Goal: Information Seeking & Learning: Learn about a topic

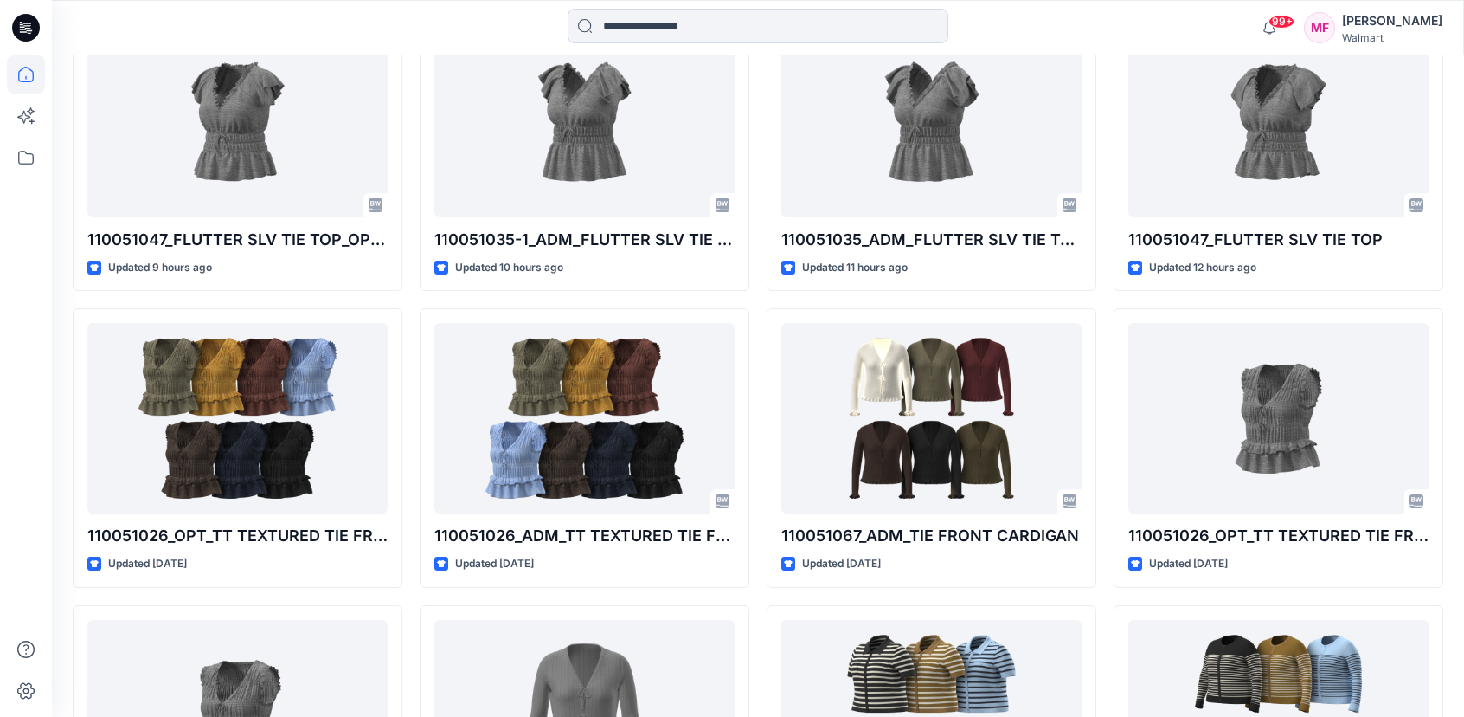
scroll to position [567, 0]
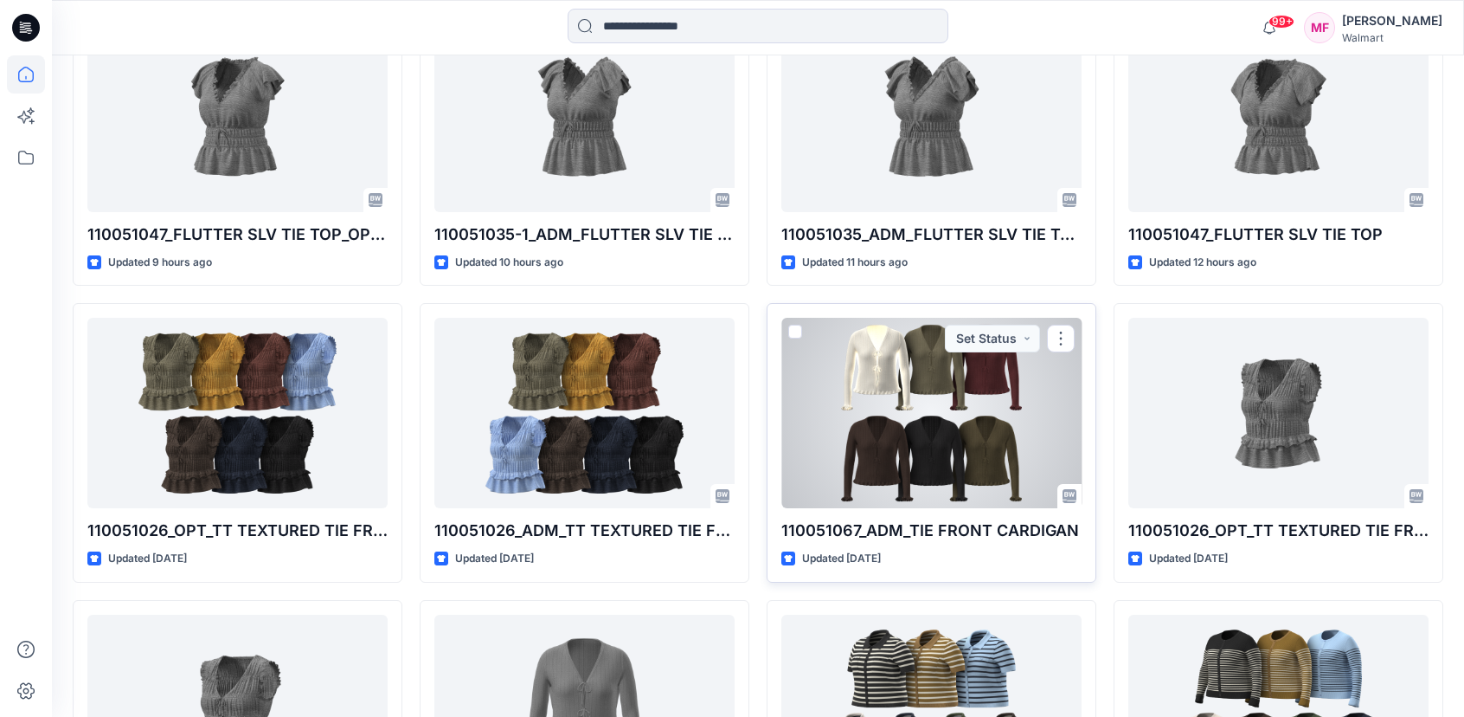
click at [858, 479] on div at bounding box center [932, 413] width 300 height 190
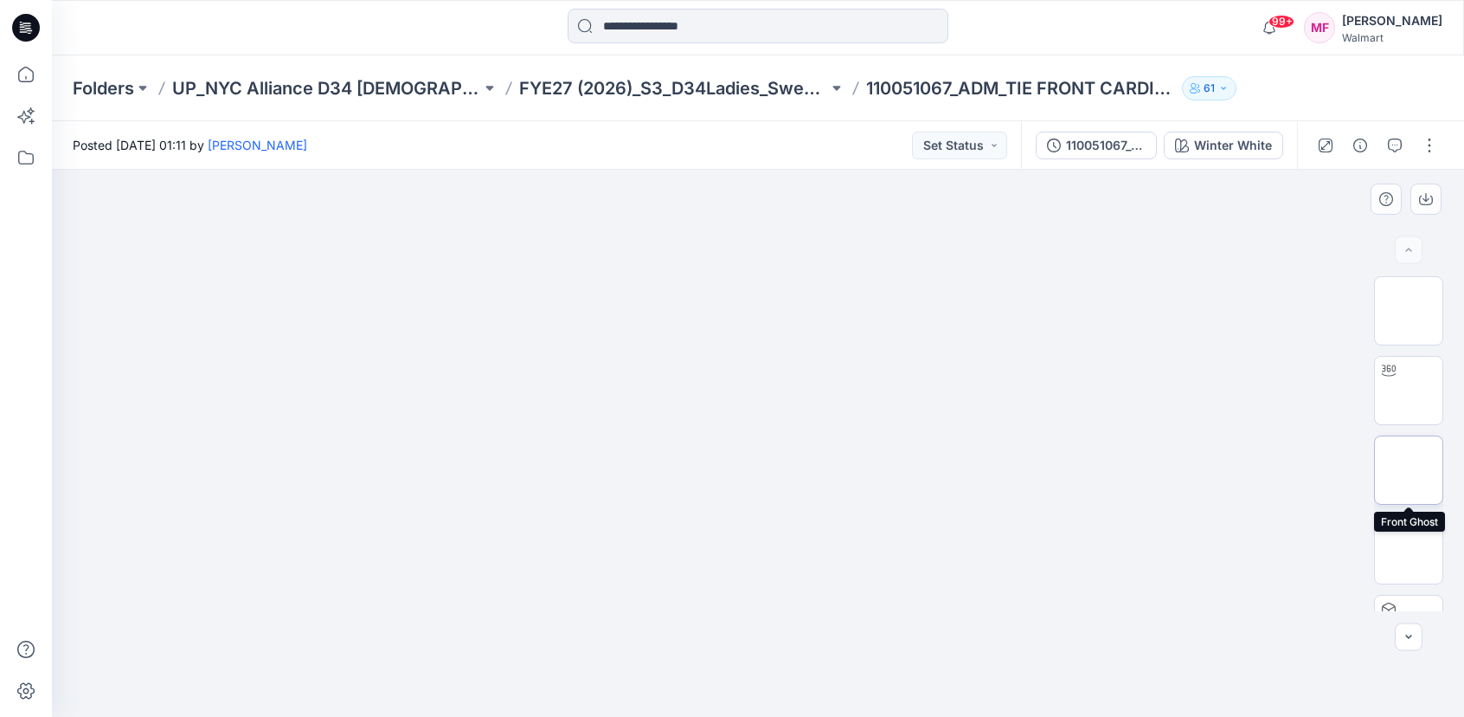
click at [1409, 470] on img at bounding box center [1409, 470] width 0 height 0
click at [1409, 550] on img at bounding box center [1409, 550] width 0 height 0
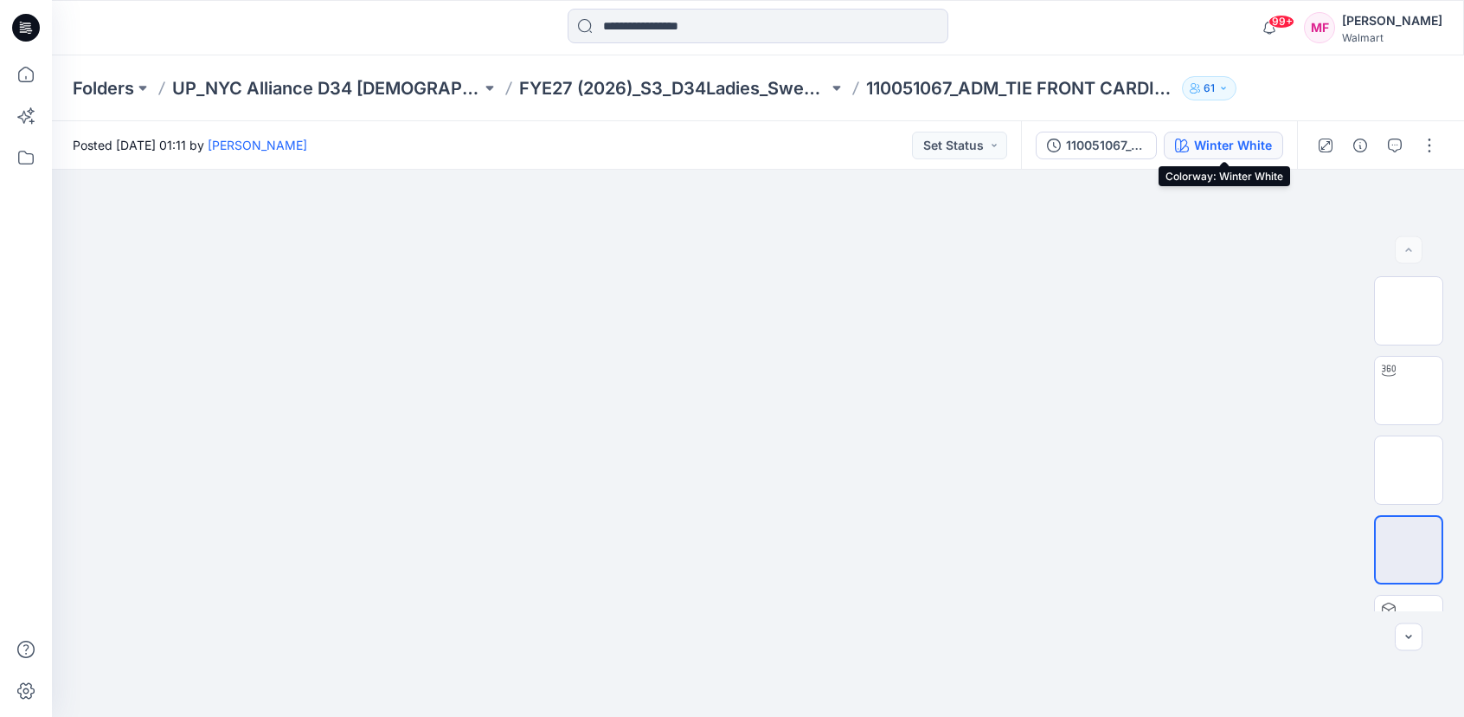
click at [1207, 140] on div "Winter White" at bounding box center [1233, 145] width 78 height 19
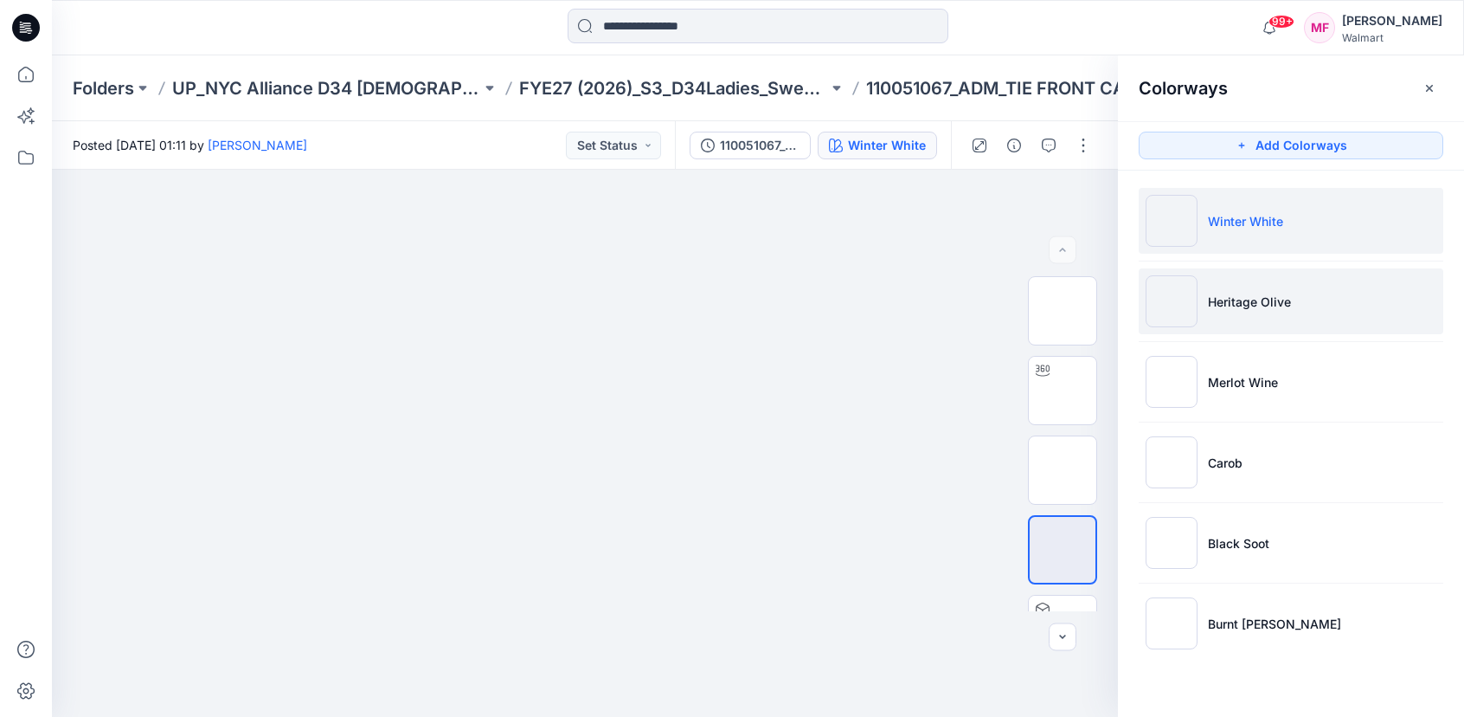
click at [1272, 269] on li "Heritage Olive" at bounding box center [1291, 301] width 305 height 66
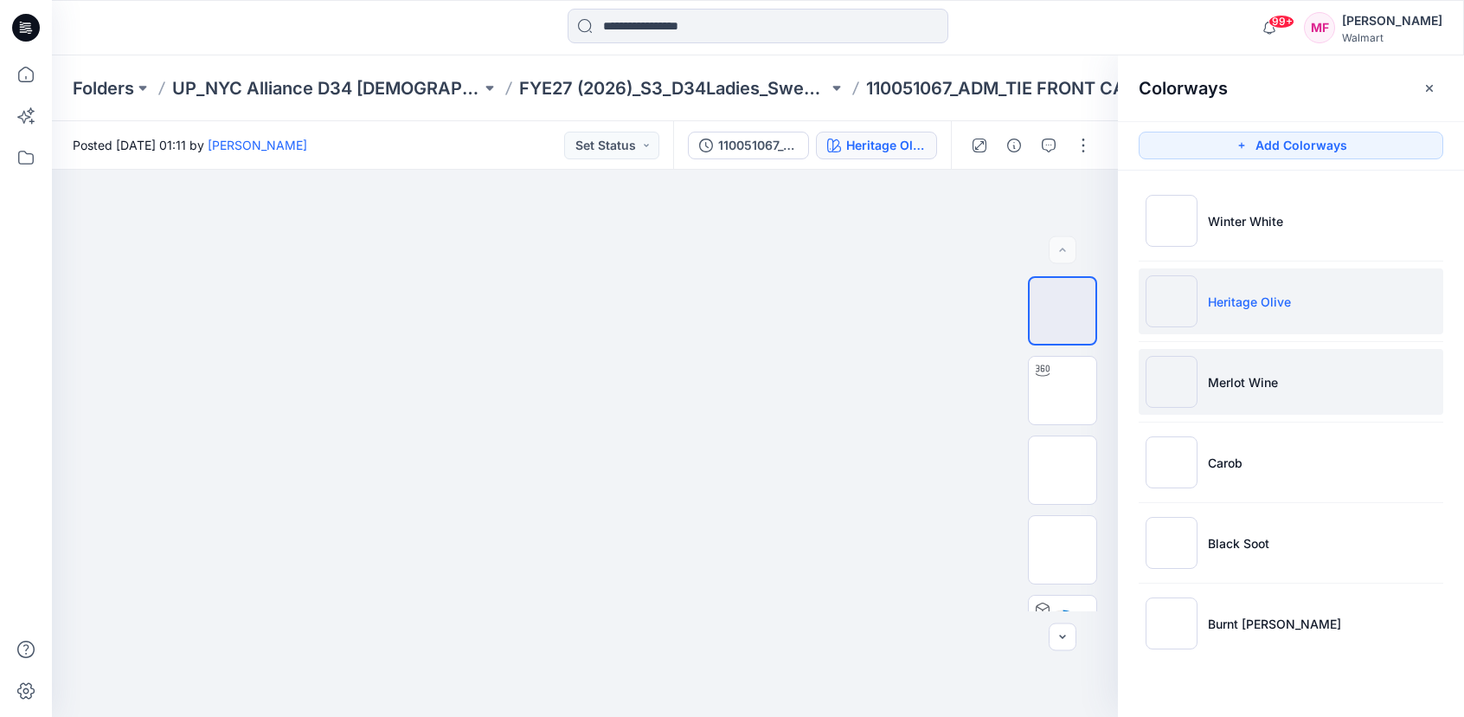
click at [1258, 389] on p "Merlot Wine" at bounding box center [1243, 382] width 70 height 18
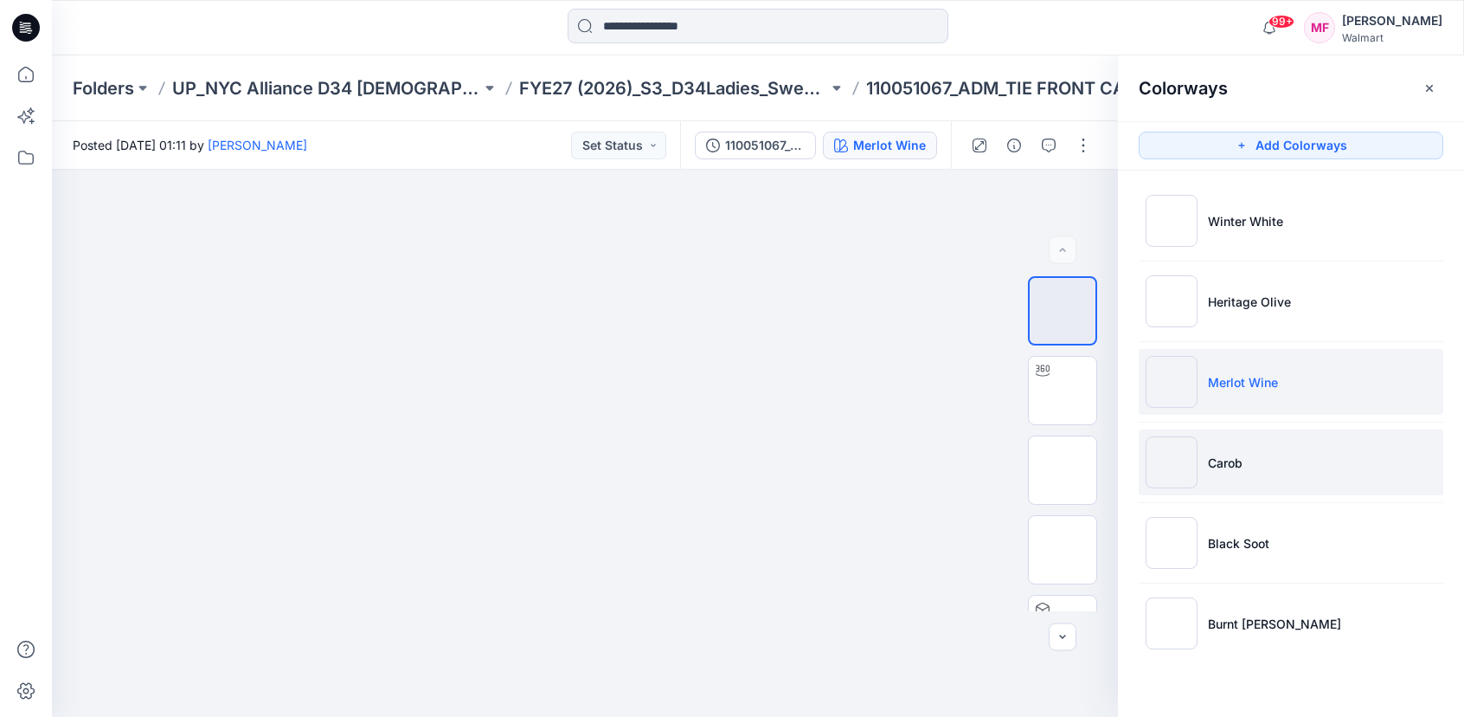
click at [1267, 449] on li "Carob" at bounding box center [1291, 462] width 305 height 66
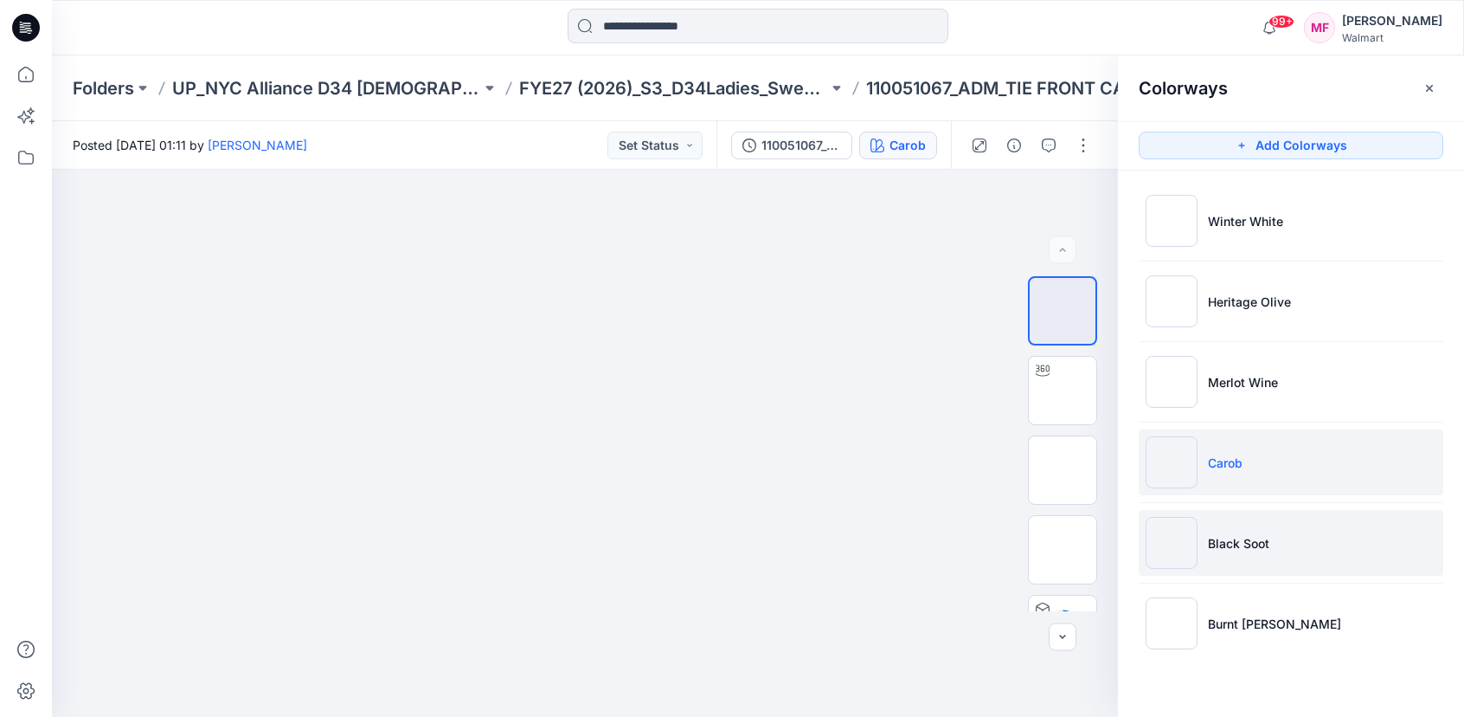
click at [1261, 557] on li "Black Soot" at bounding box center [1291, 543] width 305 height 66
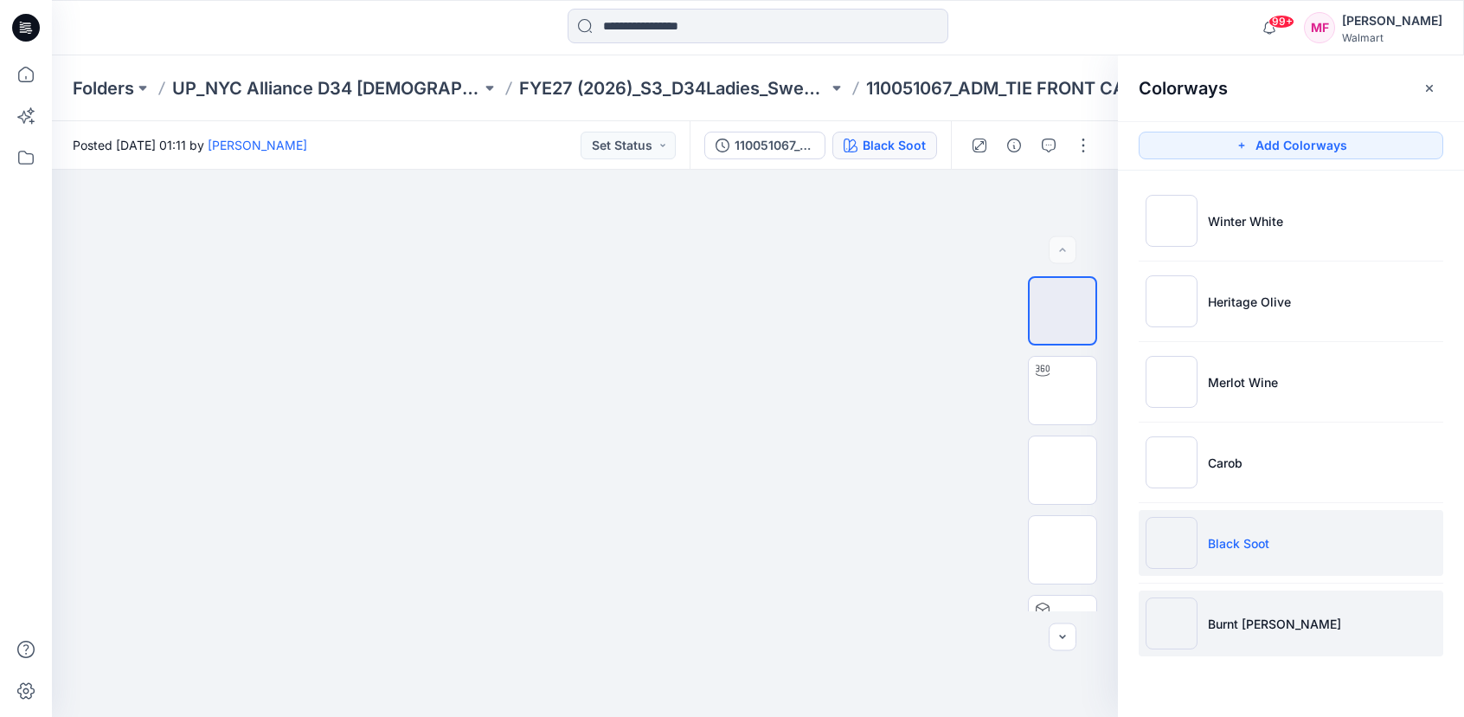
click at [1270, 628] on p "Burnt rosemary" at bounding box center [1274, 624] width 133 height 18
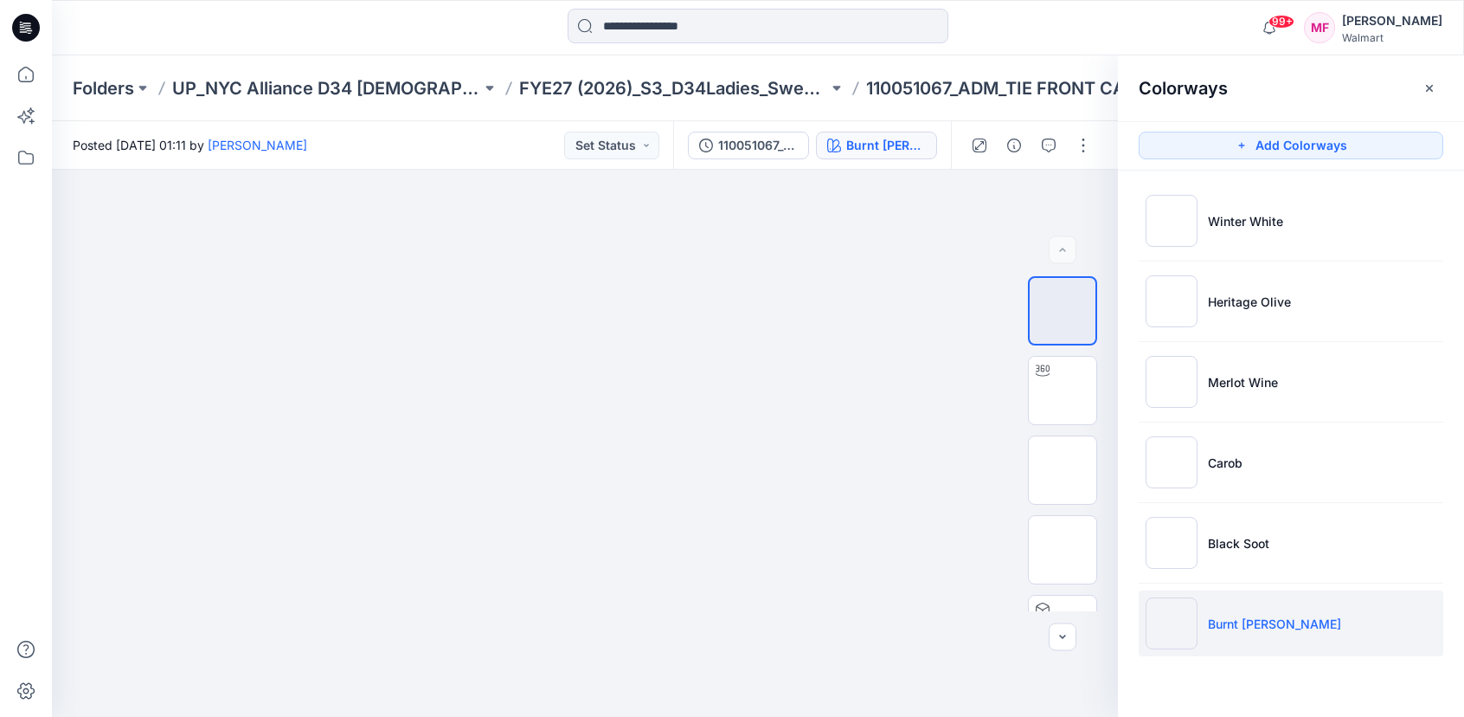
click at [22, 37] on icon at bounding box center [26, 28] width 28 height 28
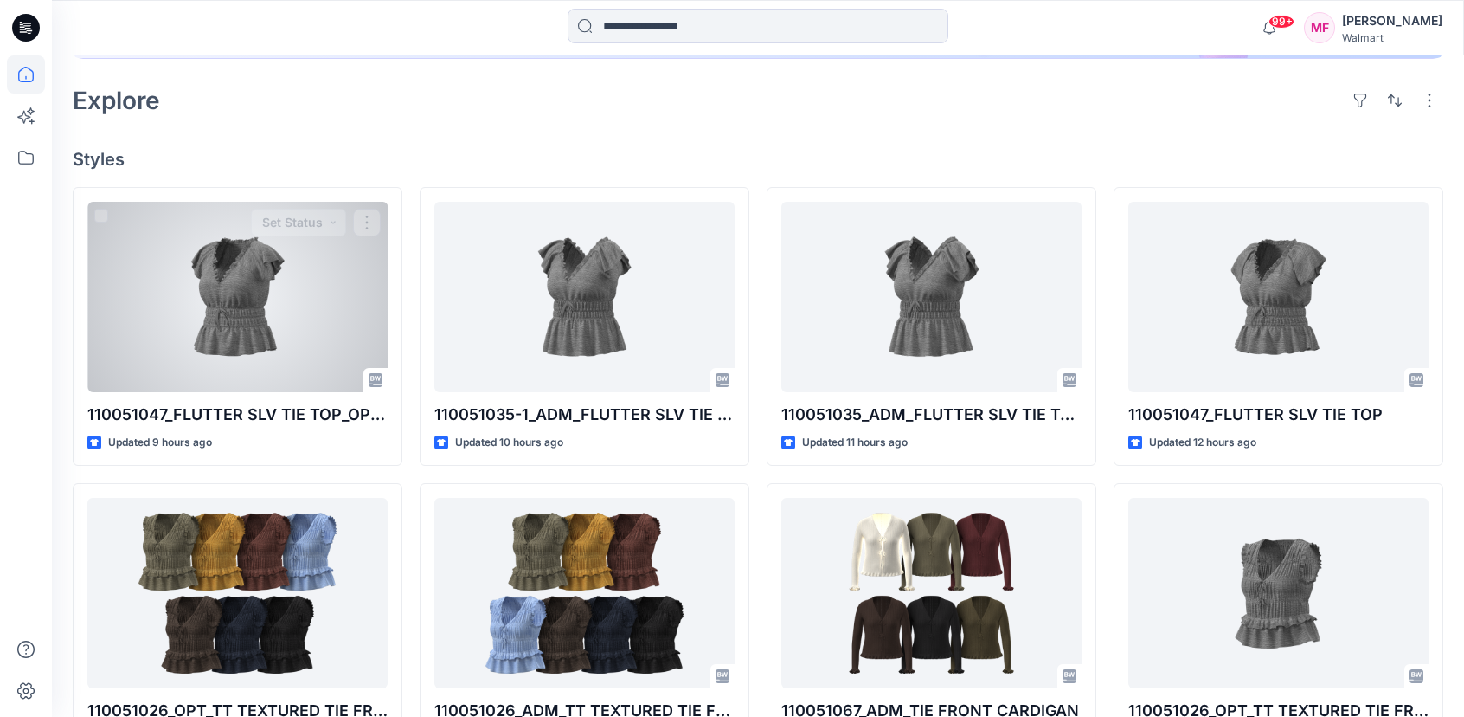
scroll to position [448, 0]
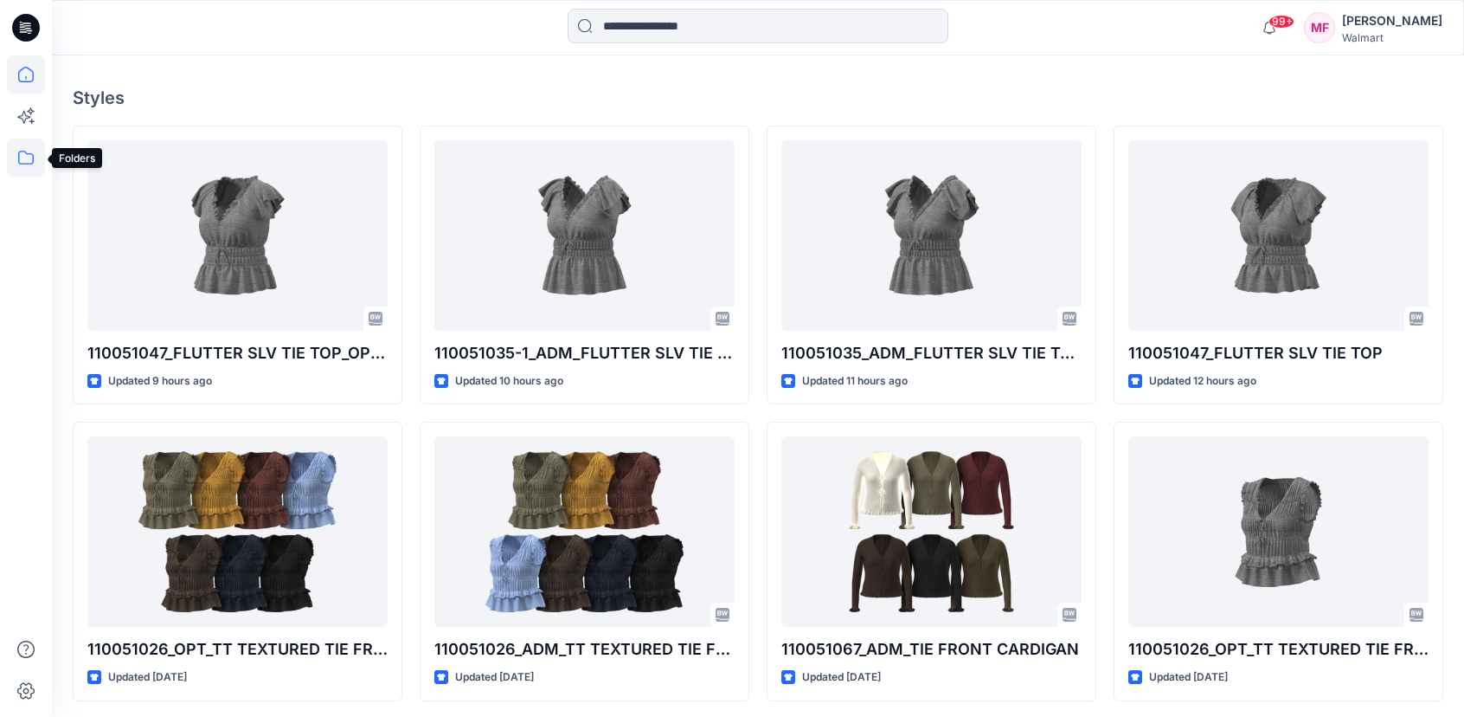
click at [34, 166] on icon at bounding box center [26, 157] width 38 height 38
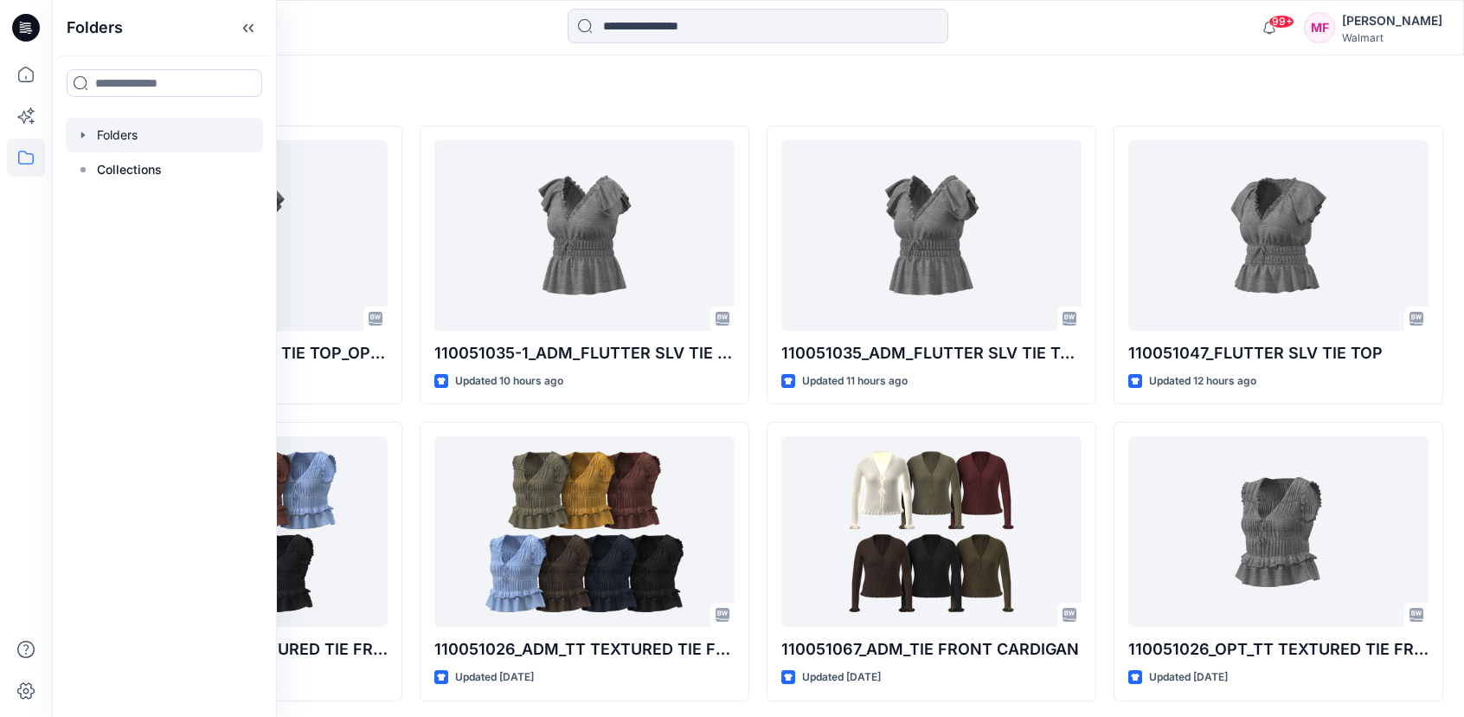
click at [88, 140] on icon "button" at bounding box center [83, 135] width 14 height 14
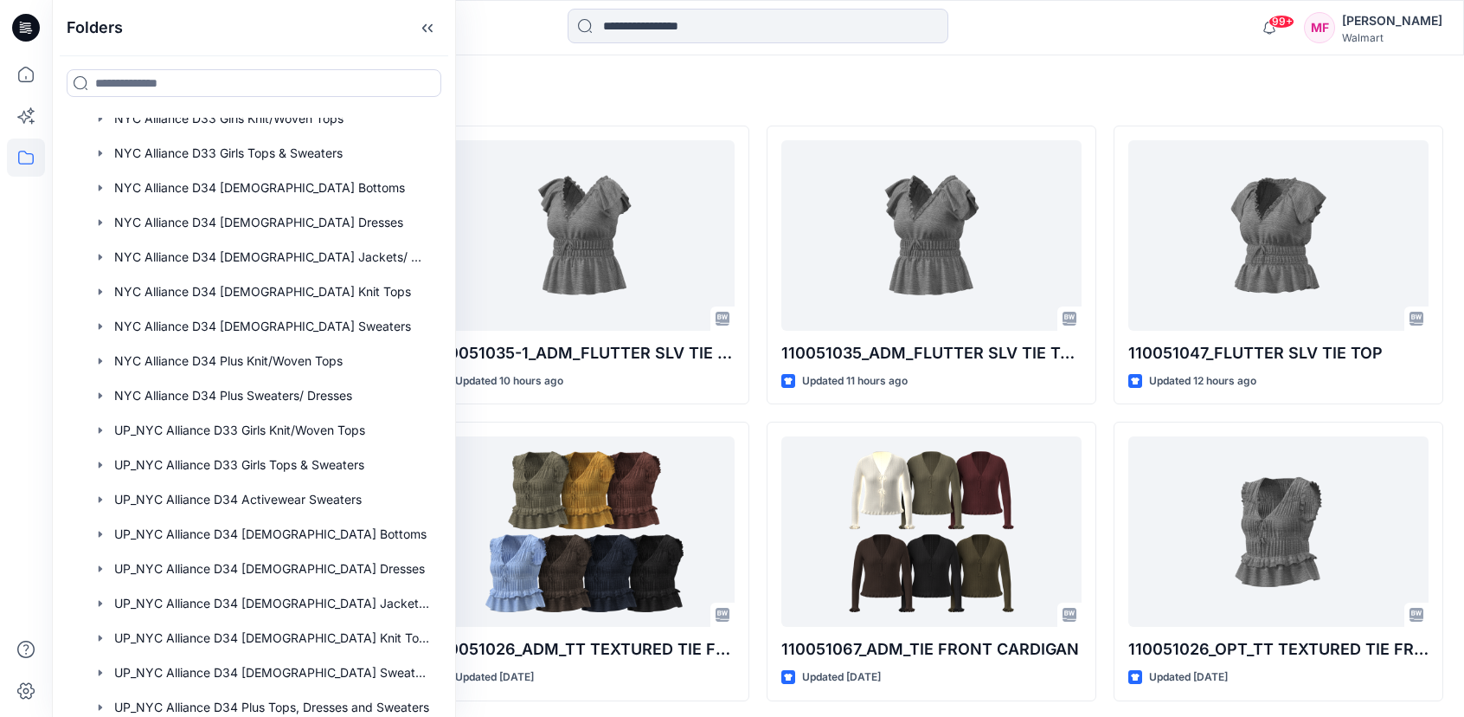
scroll to position [232, 0]
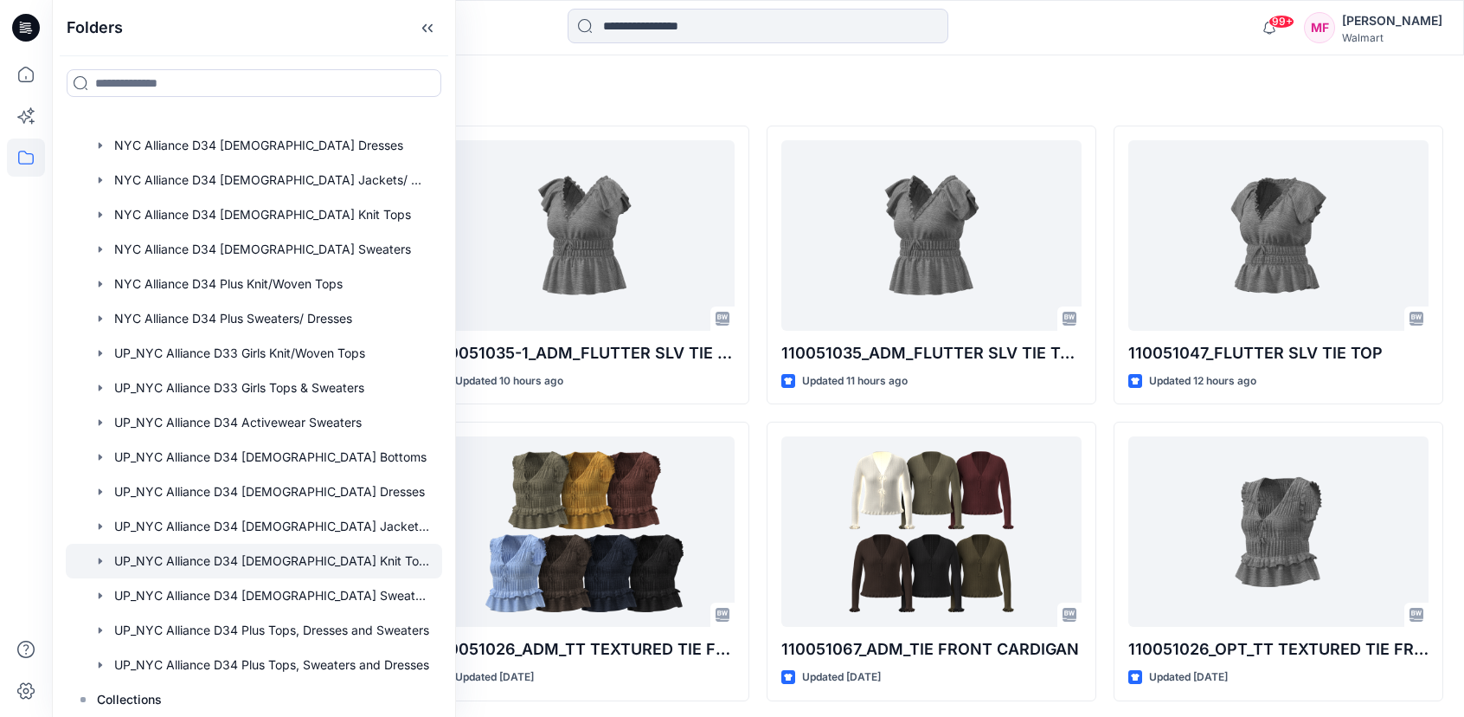
click at [347, 566] on div at bounding box center [254, 561] width 376 height 35
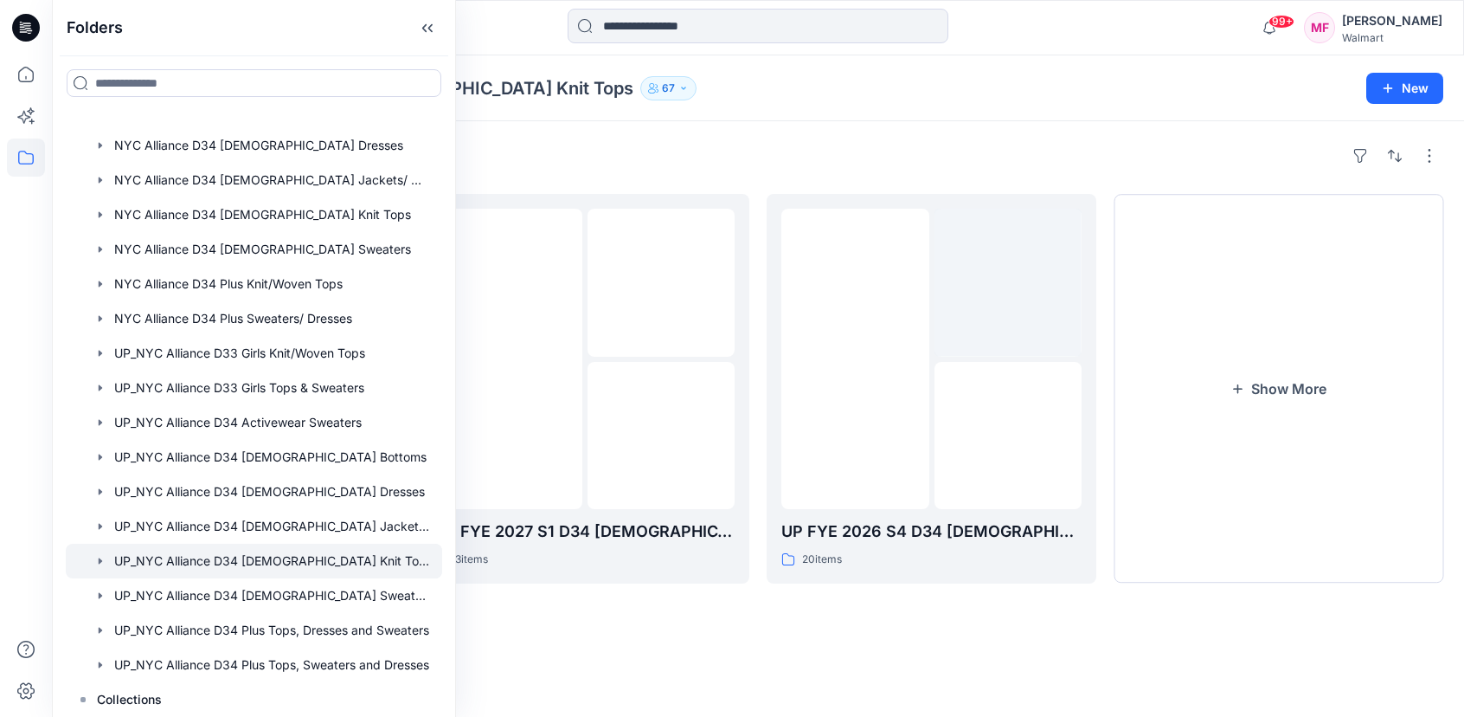
click at [918, 99] on div "Folders UP_NYC Alliance D34 Ladies Knit Tops 67" at bounding box center [691, 88] width 1236 height 24
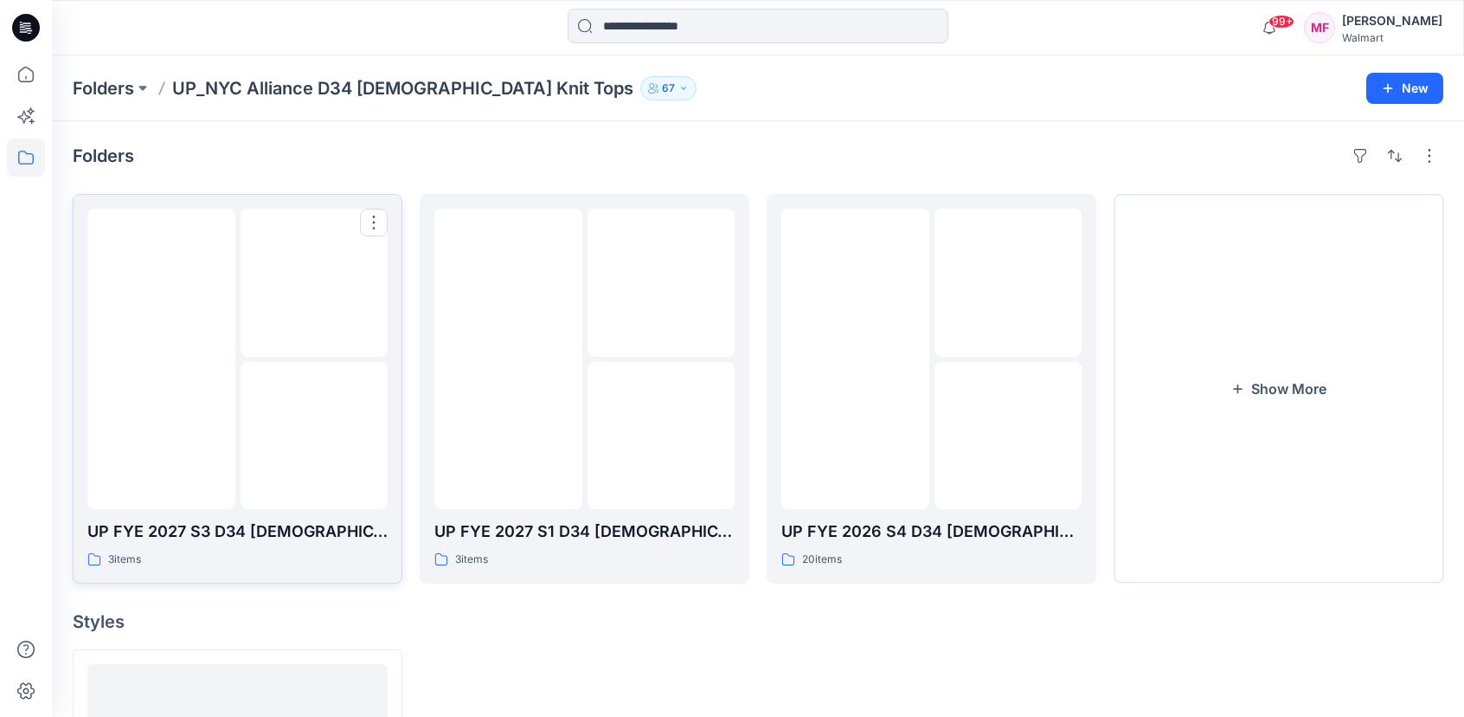
click at [314, 435] on img at bounding box center [314, 435] width 0 height 0
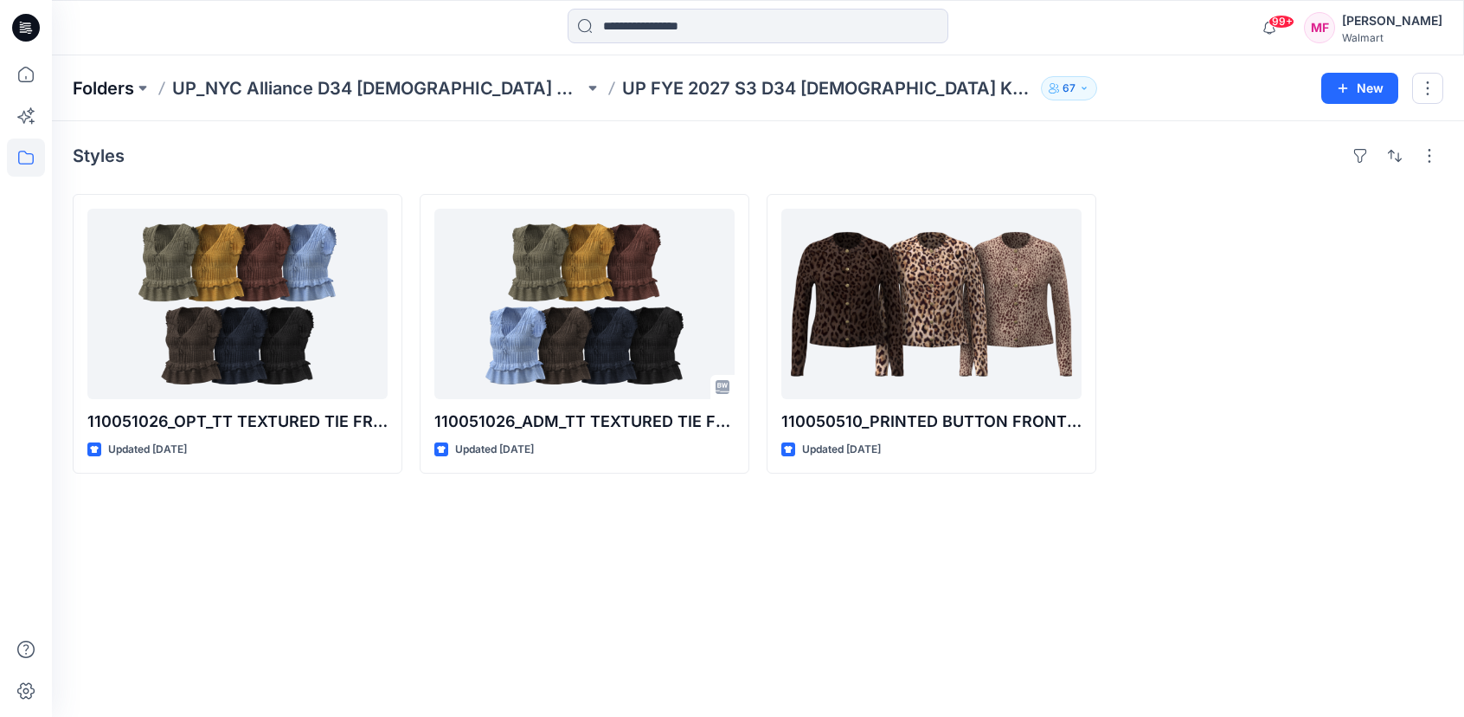
click at [83, 90] on p "Folders" at bounding box center [103, 88] width 61 height 24
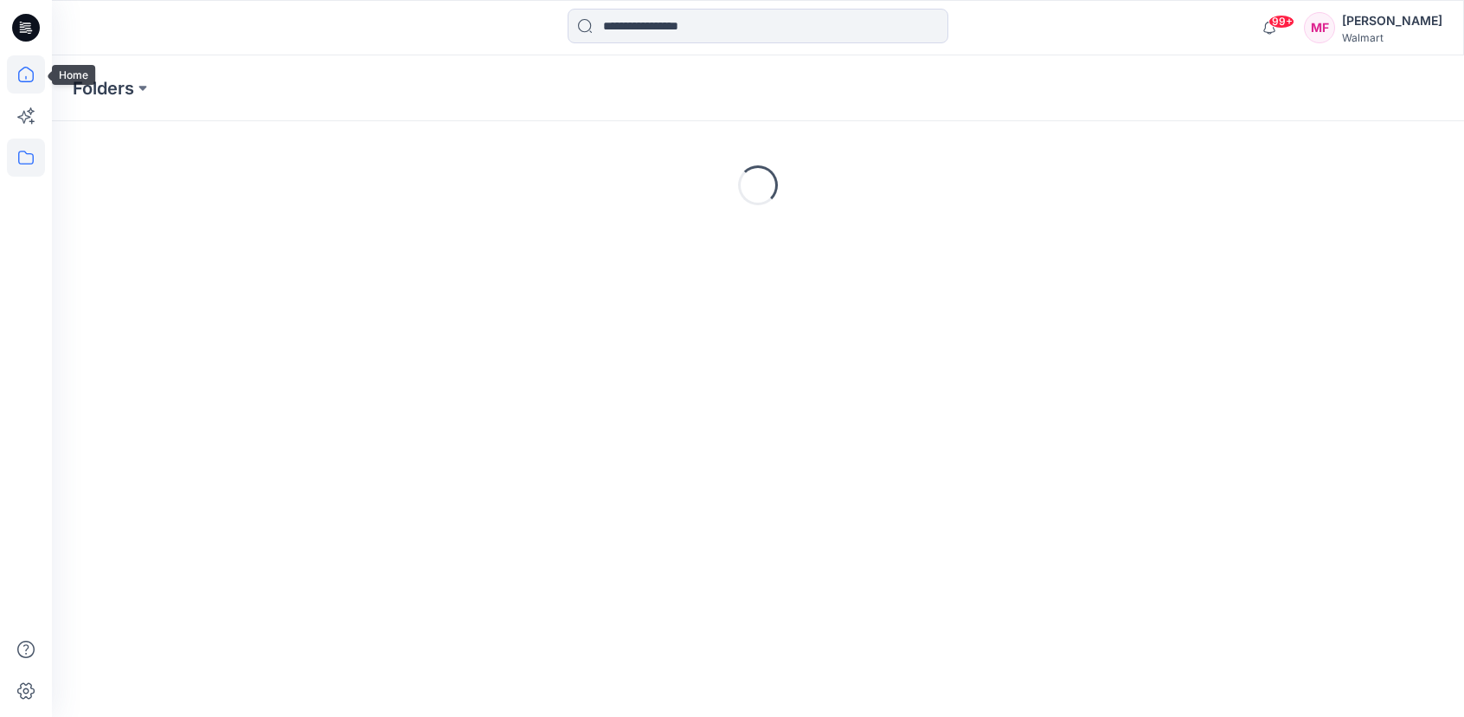
click at [27, 76] on icon at bounding box center [26, 74] width 38 height 38
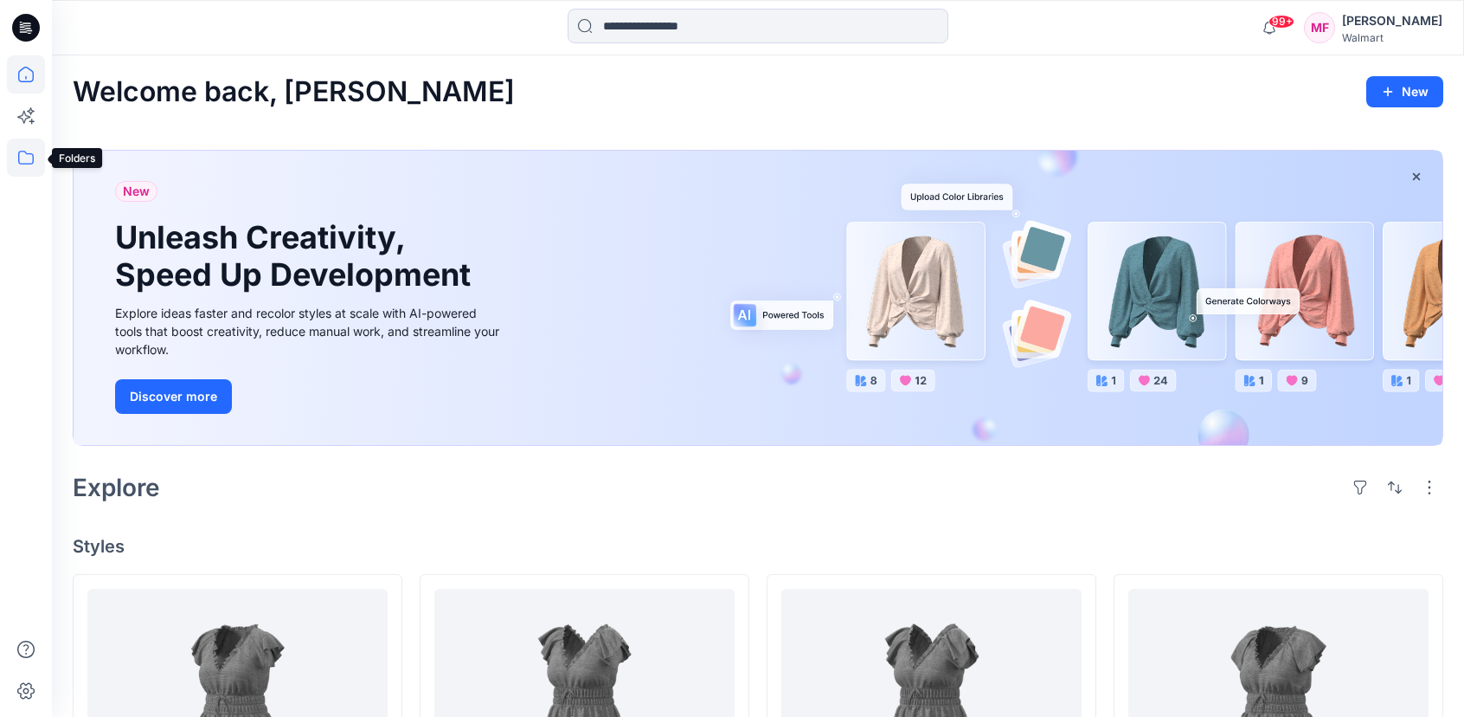
click at [26, 160] on icon at bounding box center [26, 157] width 38 height 38
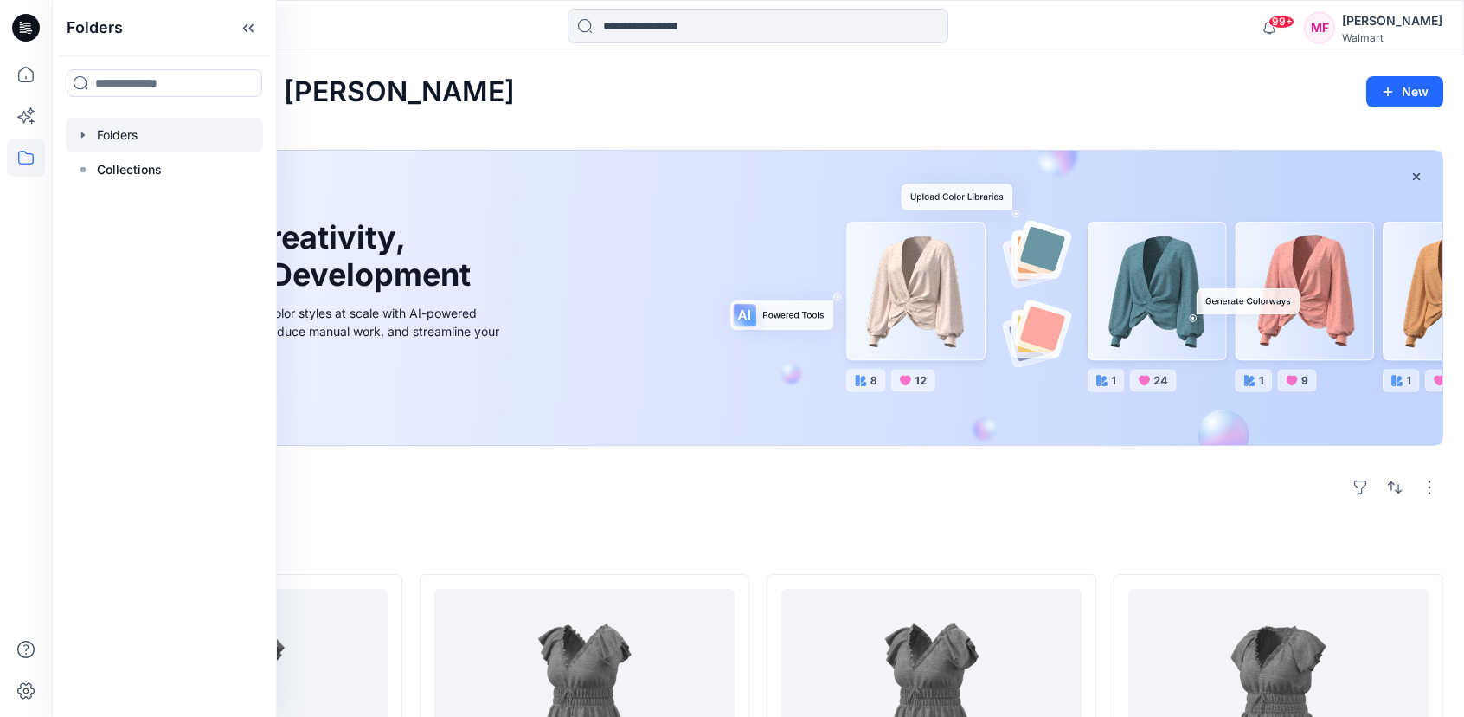
click at [119, 127] on div at bounding box center [164, 135] width 197 height 35
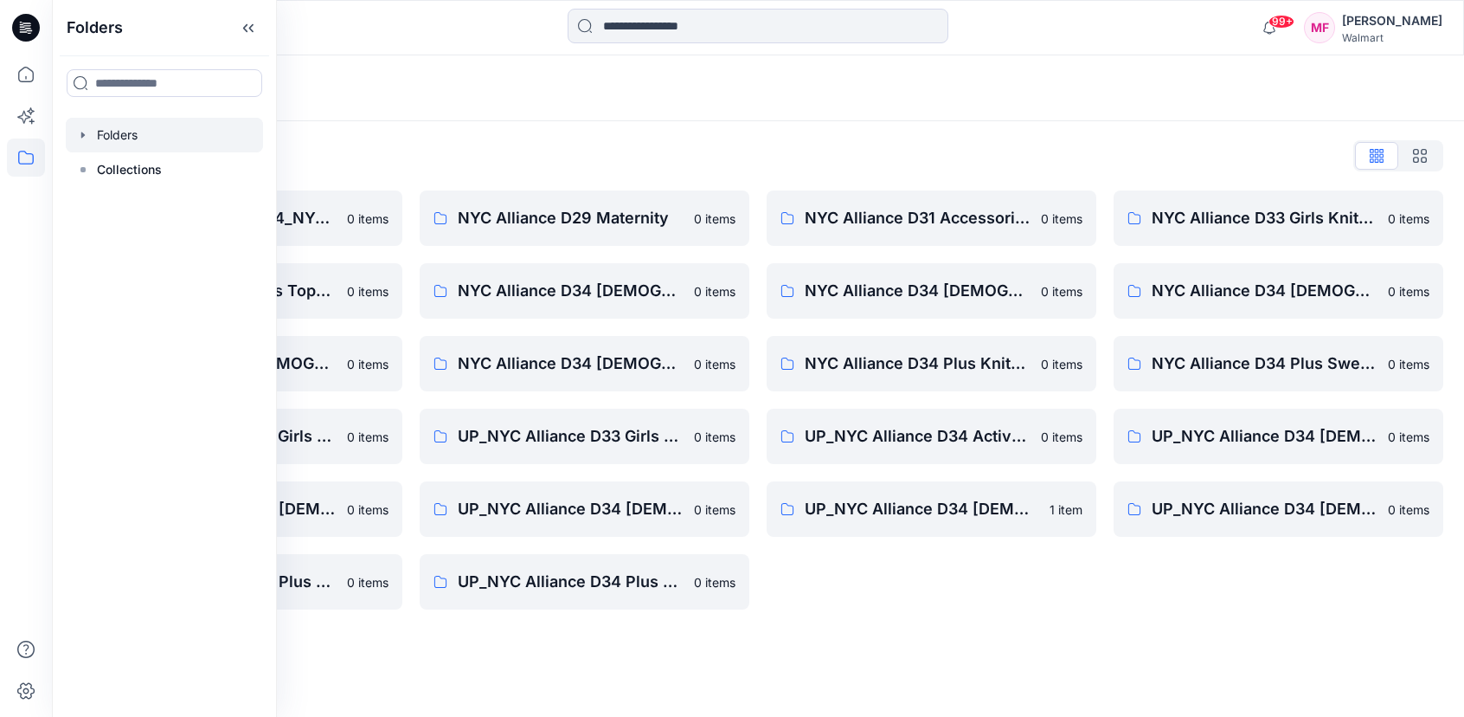
click at [81, 135] on icon "button" at bounding box center [82, 135] width 3 height 6
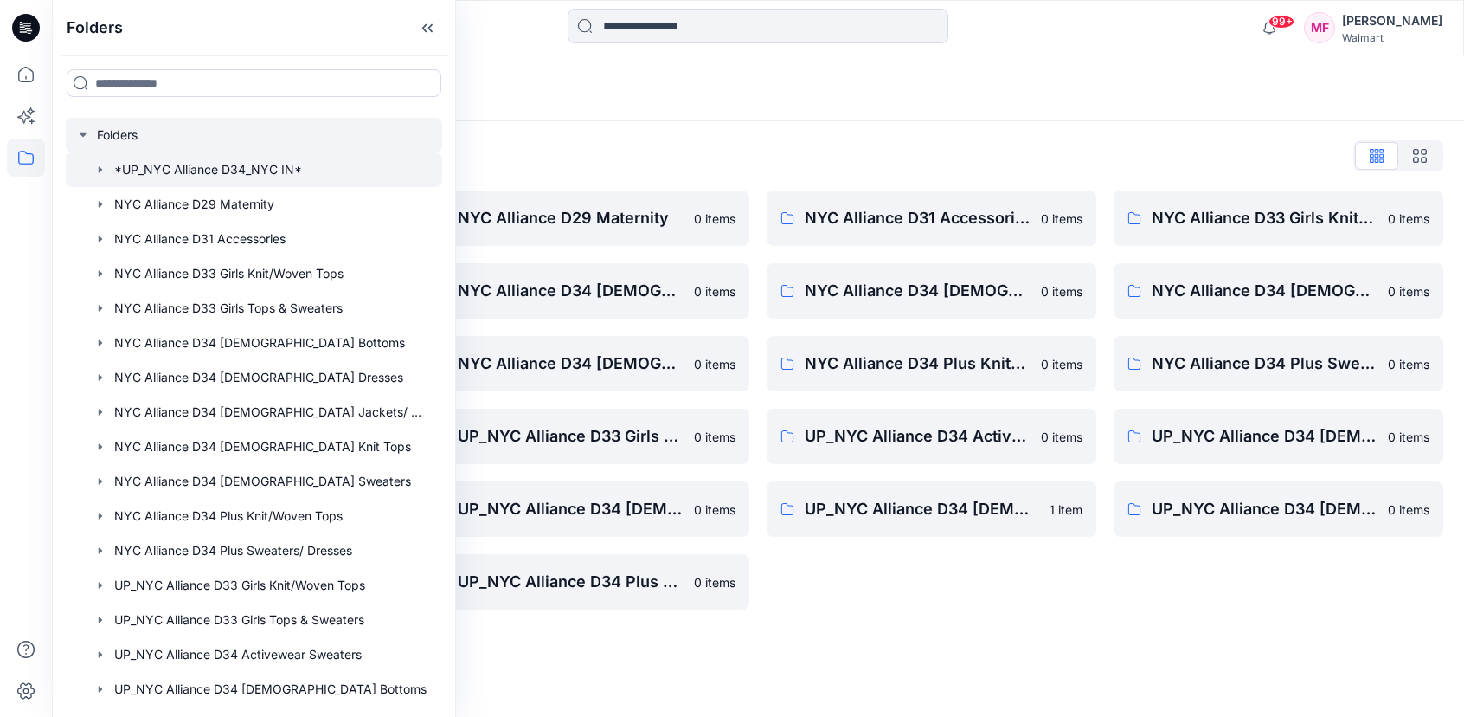
click at [202, 182] on div at bounding box center [254, 169] width 376 height 35
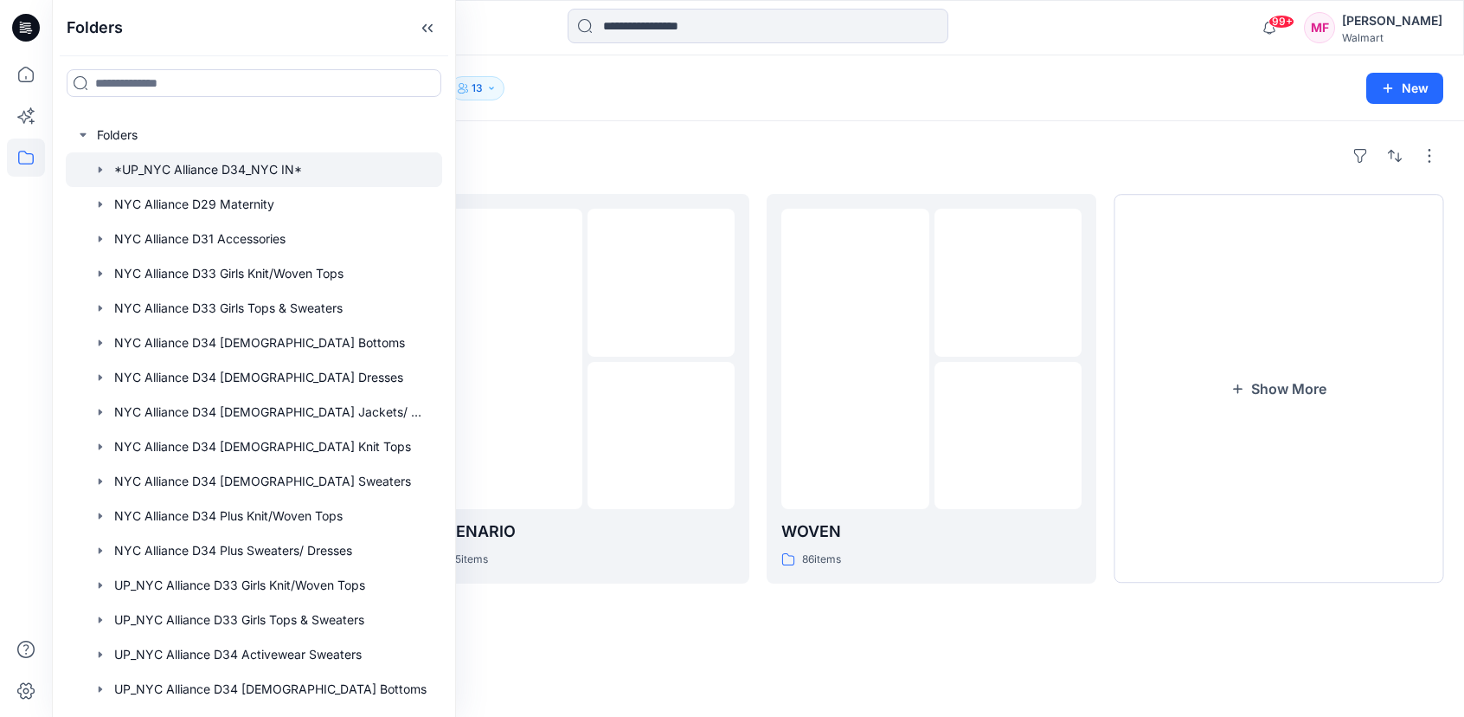
click at [621, 93] on div "Folders *UP_NYC Alliance D34_NYC IN* 13" at bounding box center [691, 88] width 1236 height 24
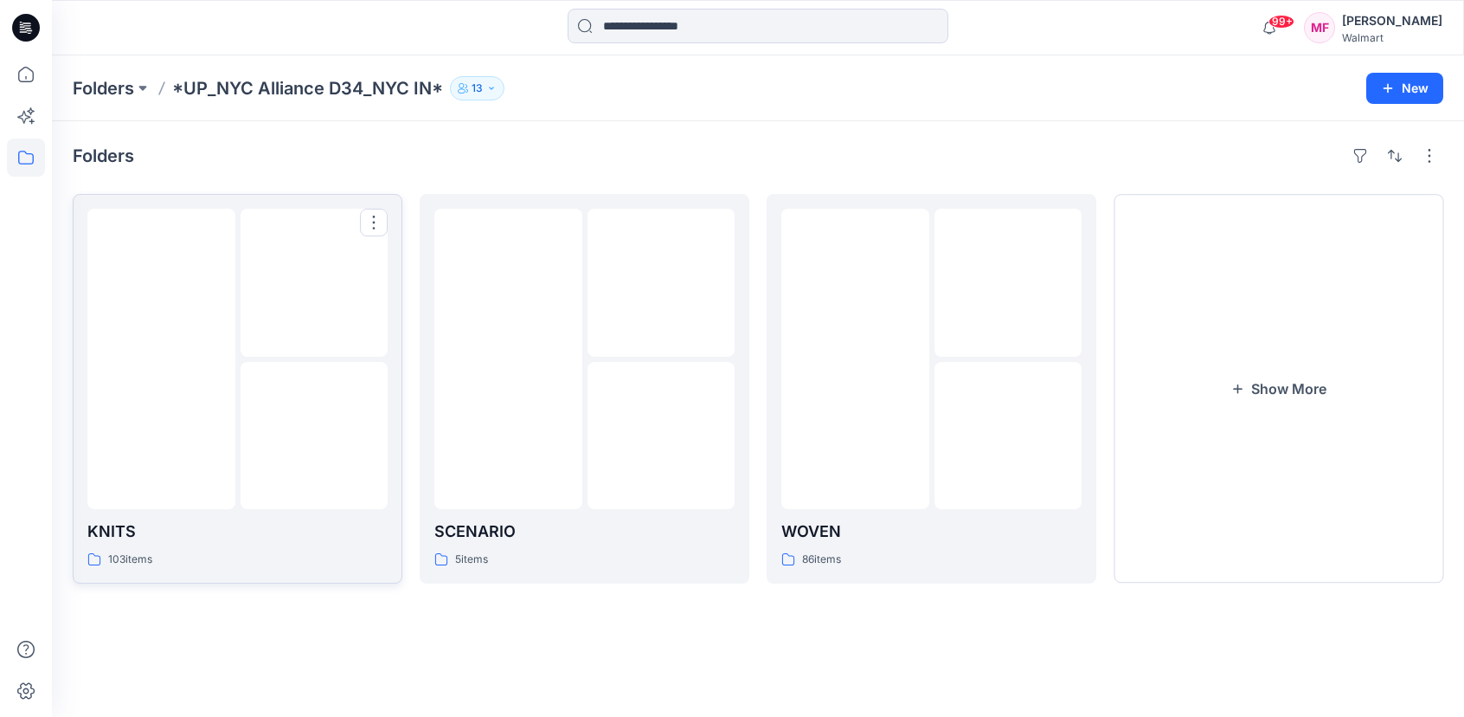
click at [161, 359] on img at bounding box center [161, 359] width 0 height 0
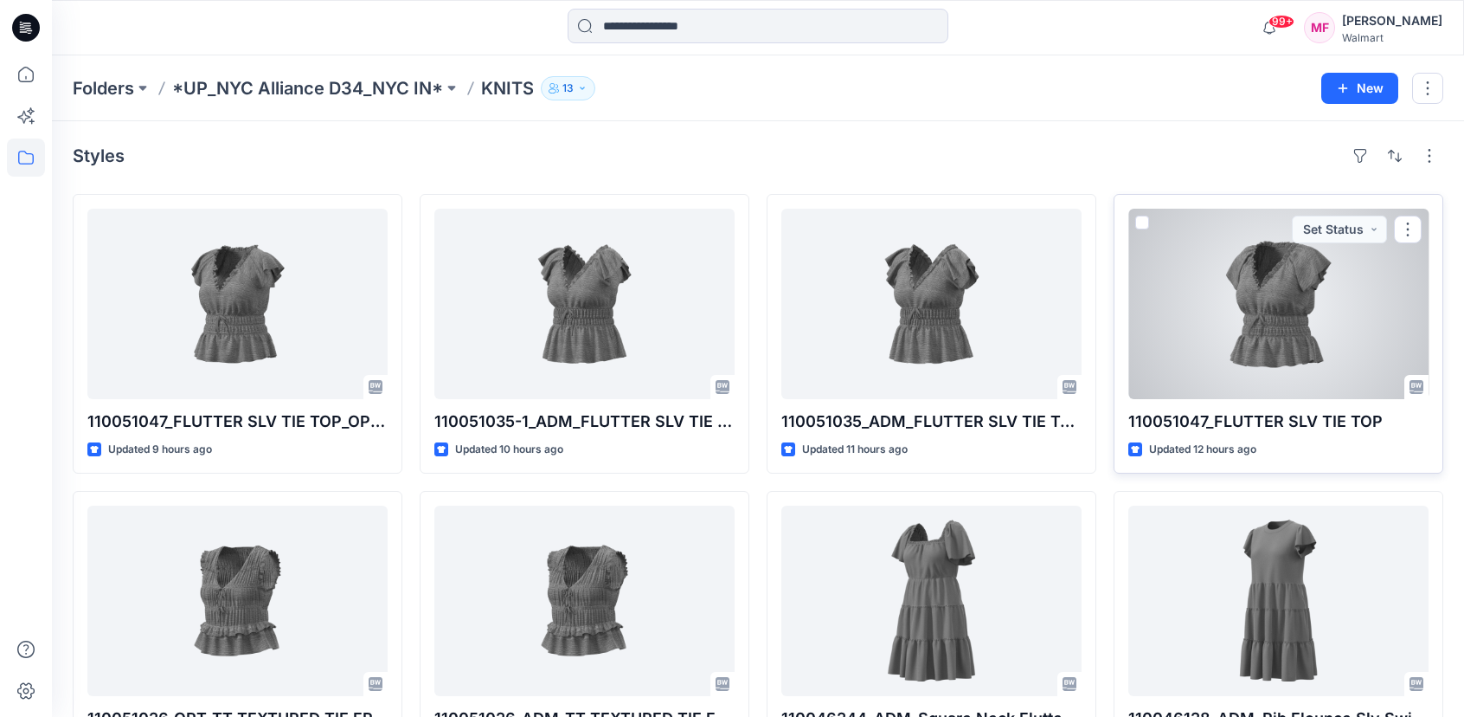
click at [1188, 267] on div at bounding box center [1279, 304] width 300 height 190
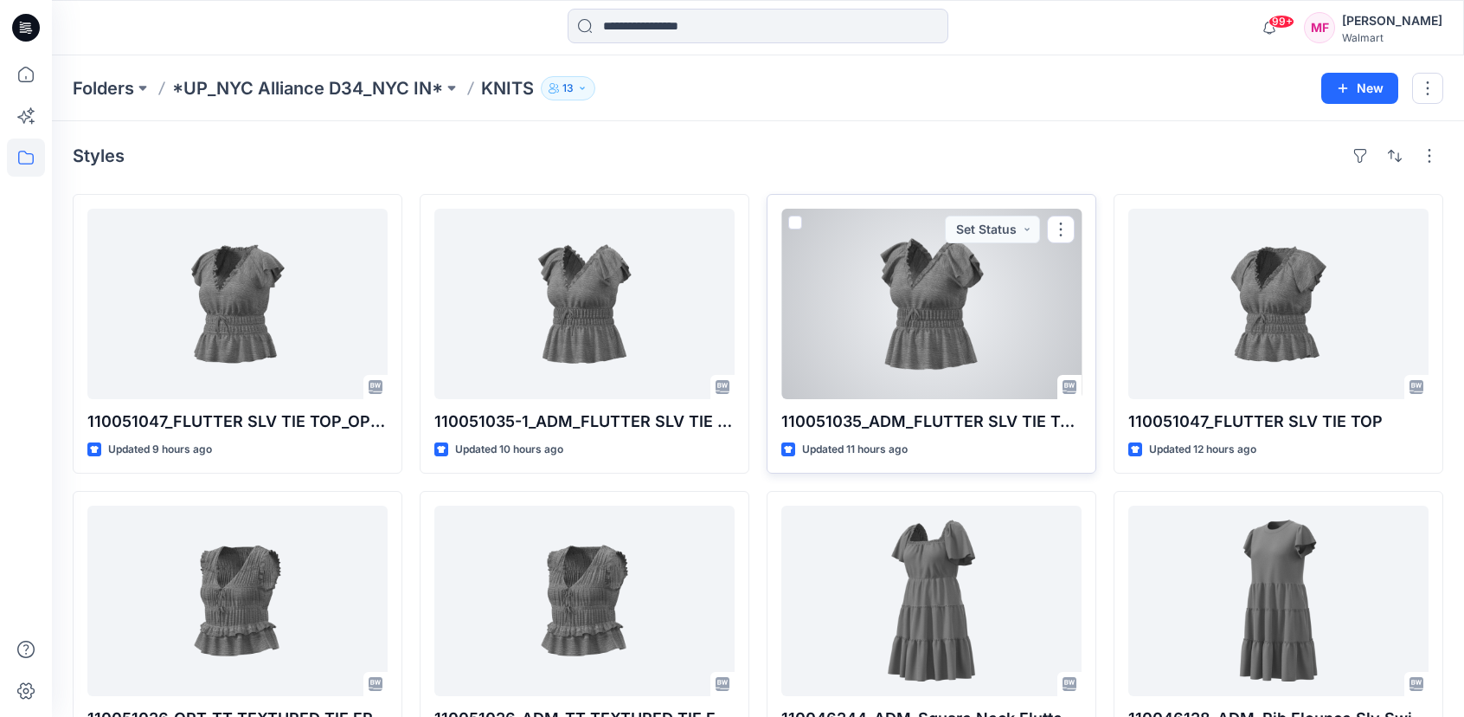
click at [909, 361] on div at bounding box center [932, 304] width 300 height 190
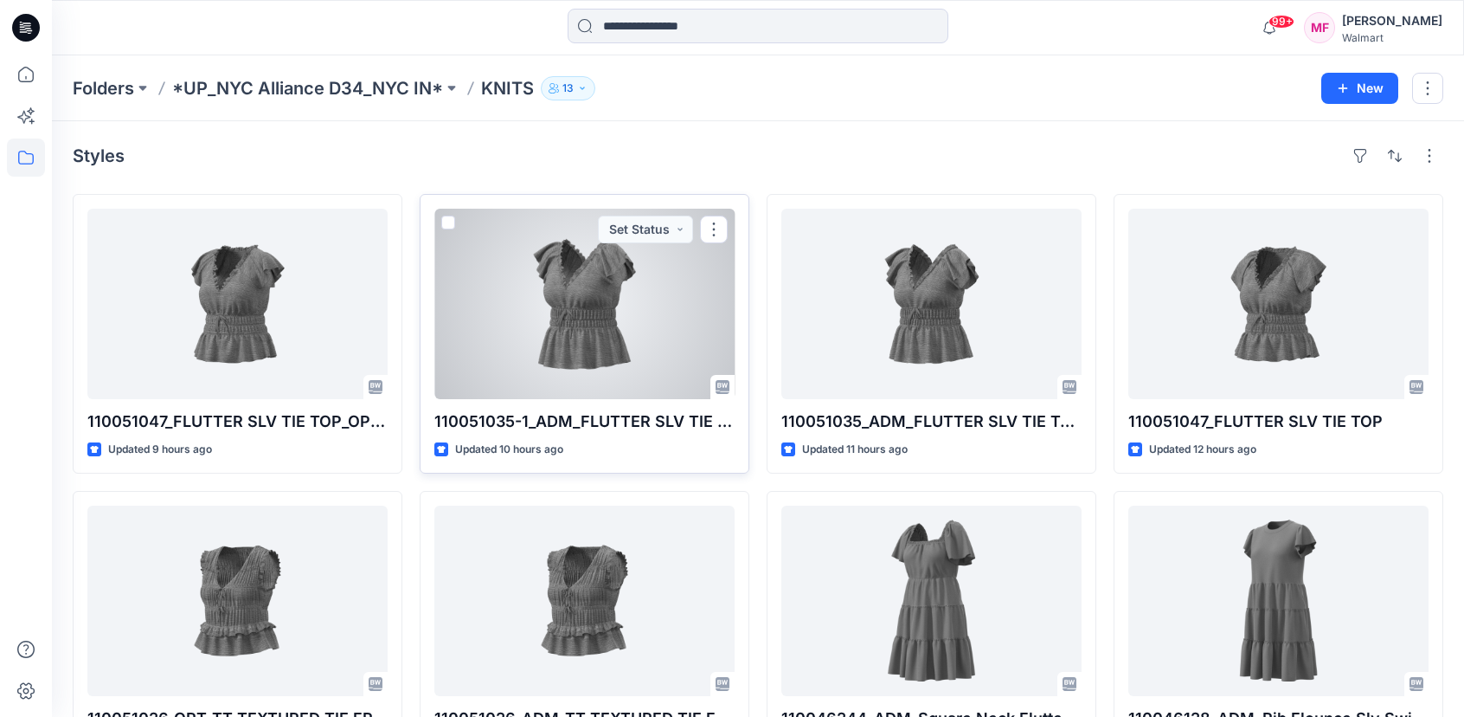
click at [606, 366] on div at bounding box center [584, 304] width 300 height 190
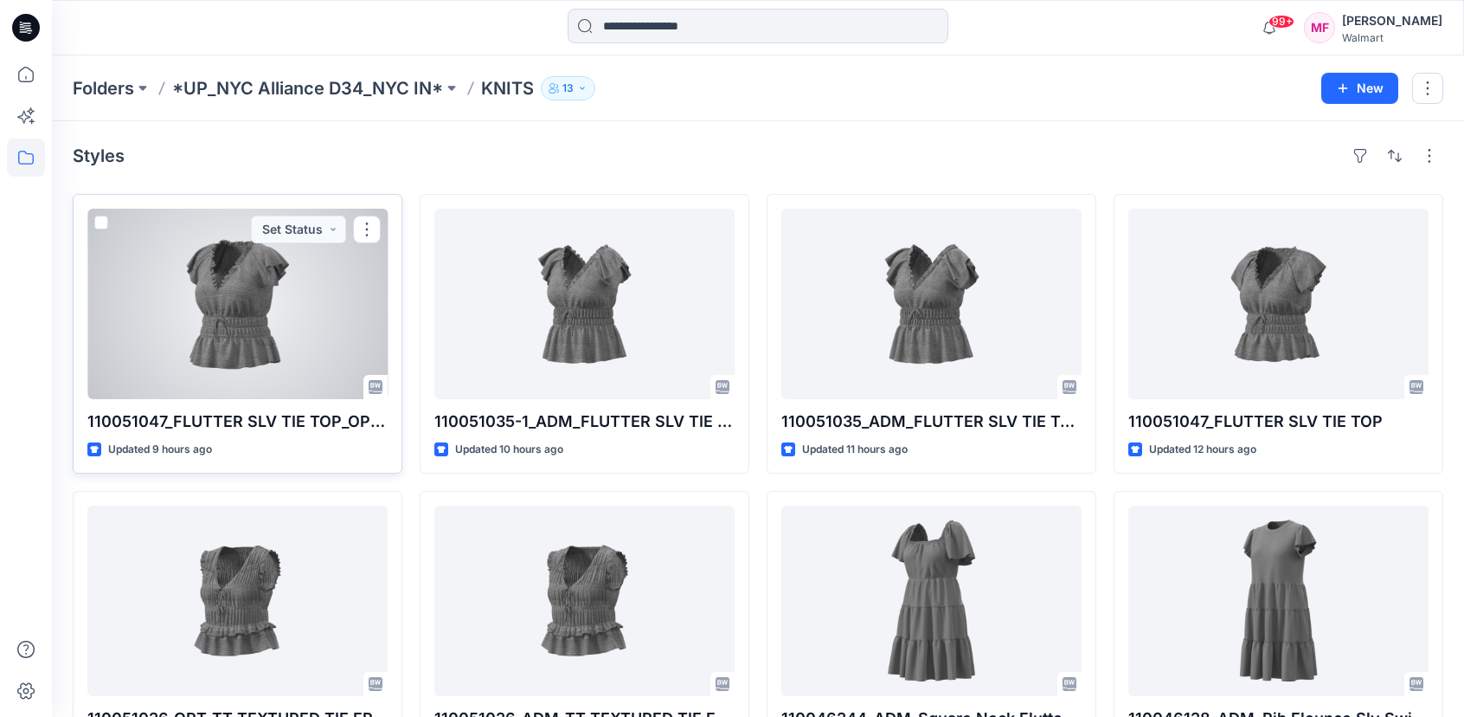
click at [211, 372] on div at bounding box center [237, 304] width 300 height 190
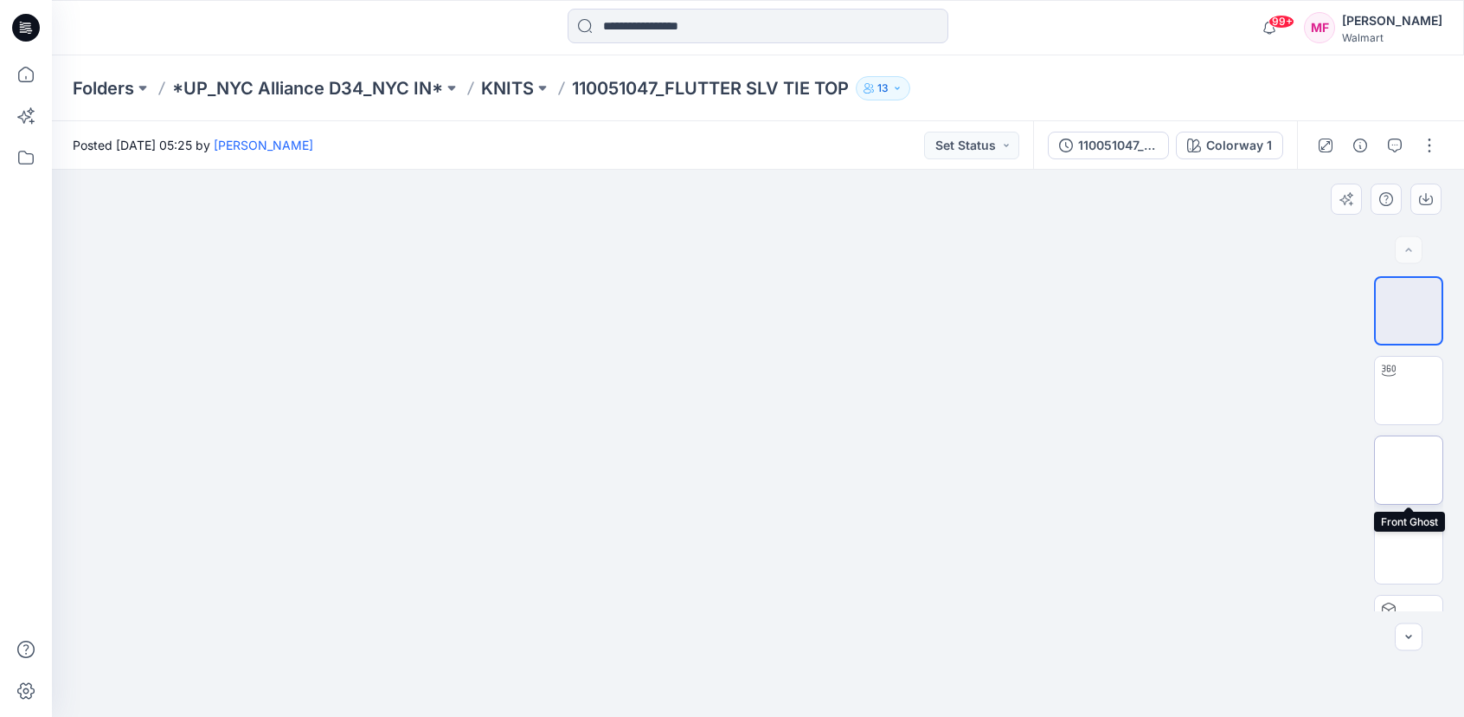
click at [1409, 470] on img at bounding box center [1409, 470] width 0 height 0
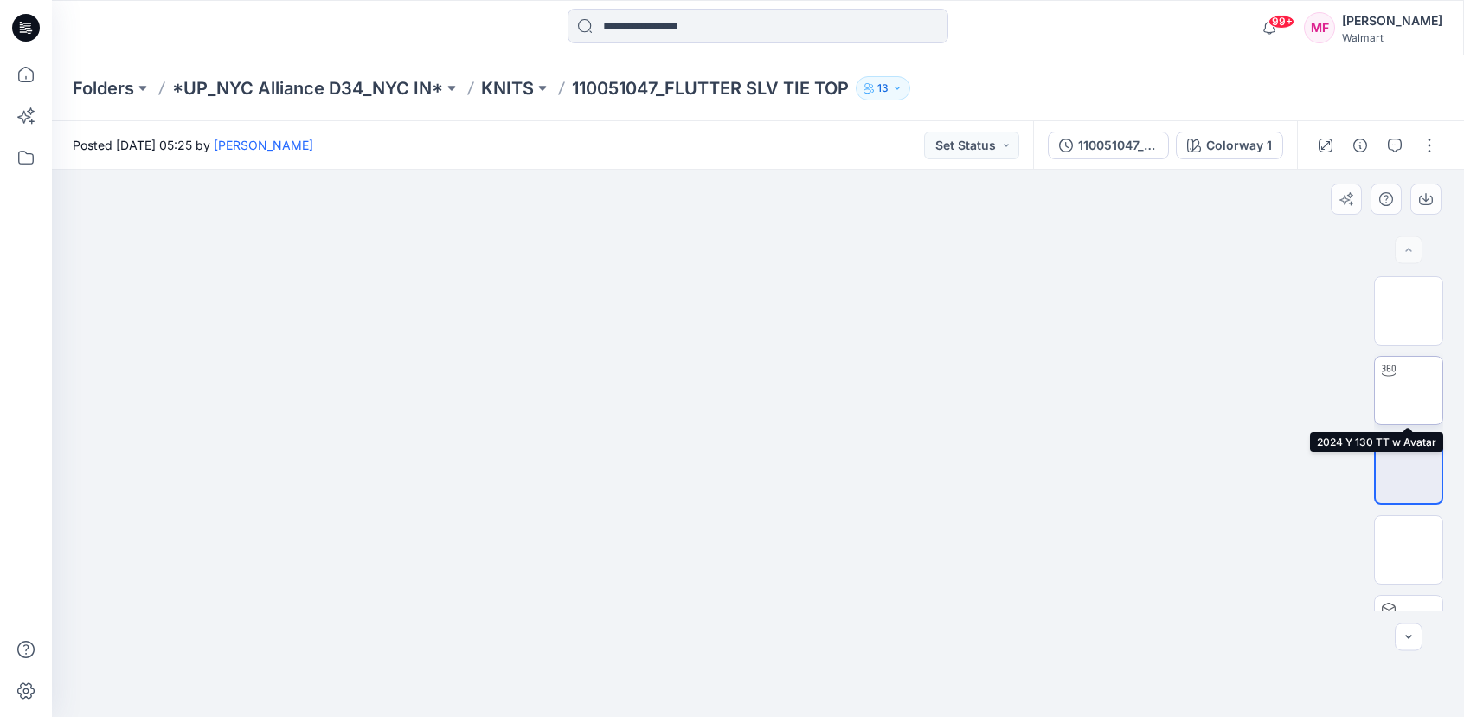
click at [1409, 390] on img at bounding box center [1409, 390] width 0 height 0
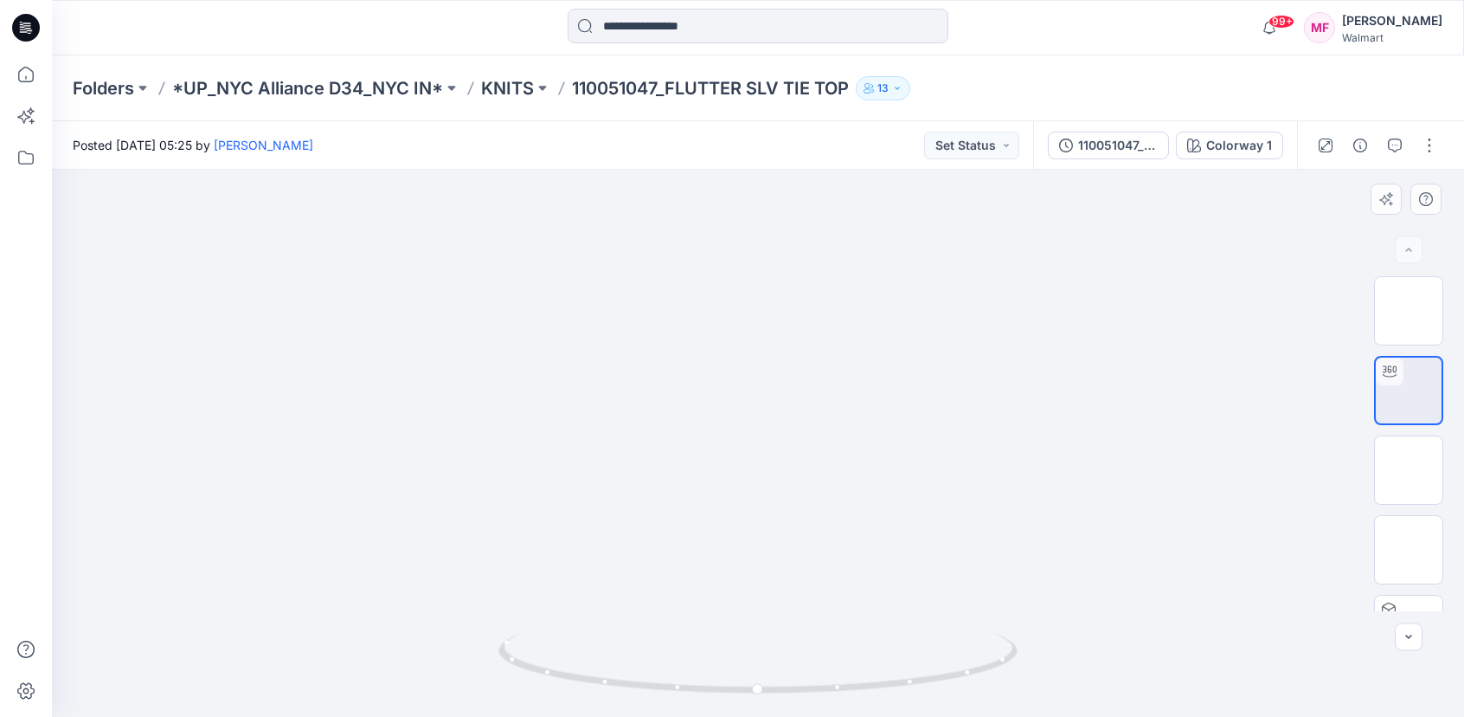
drag, startPoint x: 760, startPoint y: 689, endPoint x: 803, endPoint y: 709, distance: 47.6
click at [803, 698] on icon at bounding box center [761, 665] width 524 height 65
drag, startPoint x: 803, startPoint y: 690, endPoint x: 1078, endPoint y: 647, distance: 278.6
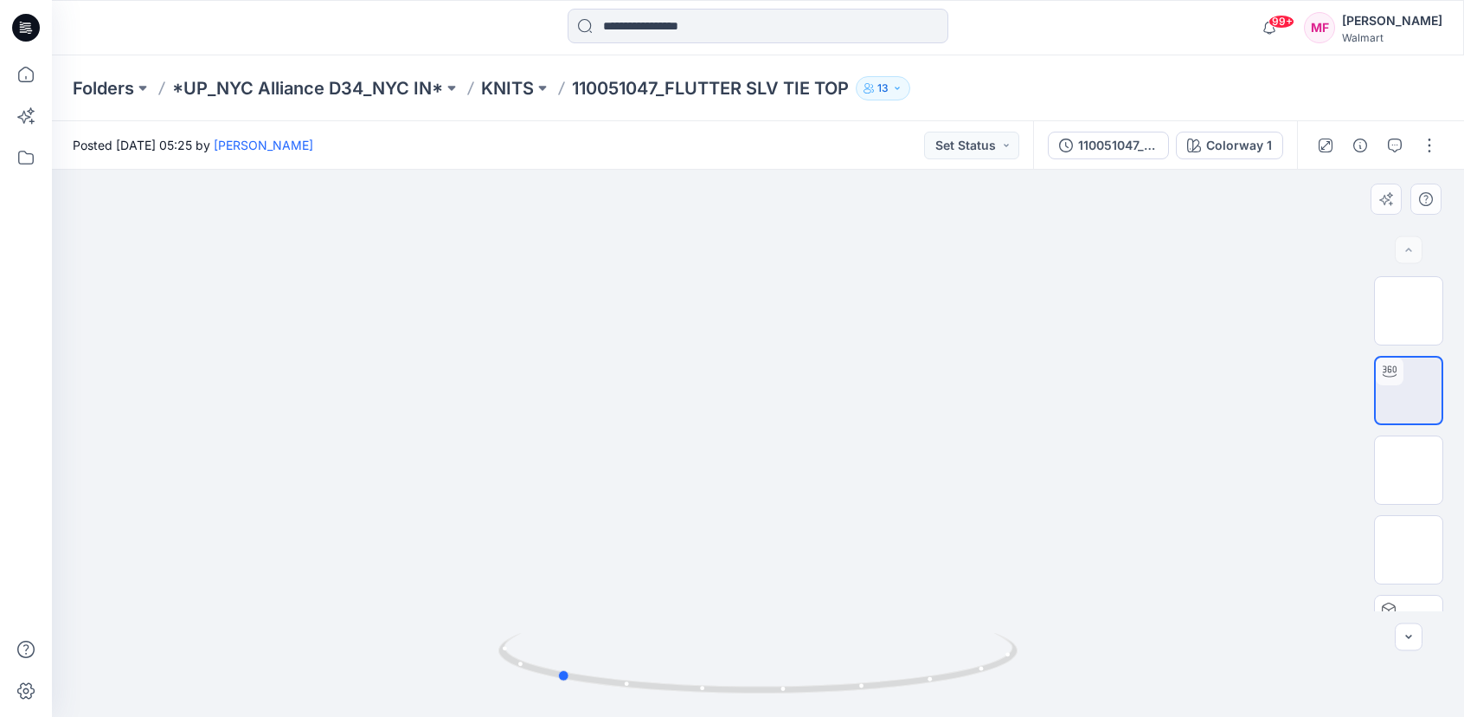
click at [1078, 647] on div at bounding box center [758, 443] width 1412 height 547
drag, startPoint x: 568, startPoint y: 679, endPoint x: 556, endPoint y: 676, distance: 12.4
click at [556, 676] on icon at bounding box center [761, 665] width 524 height 65
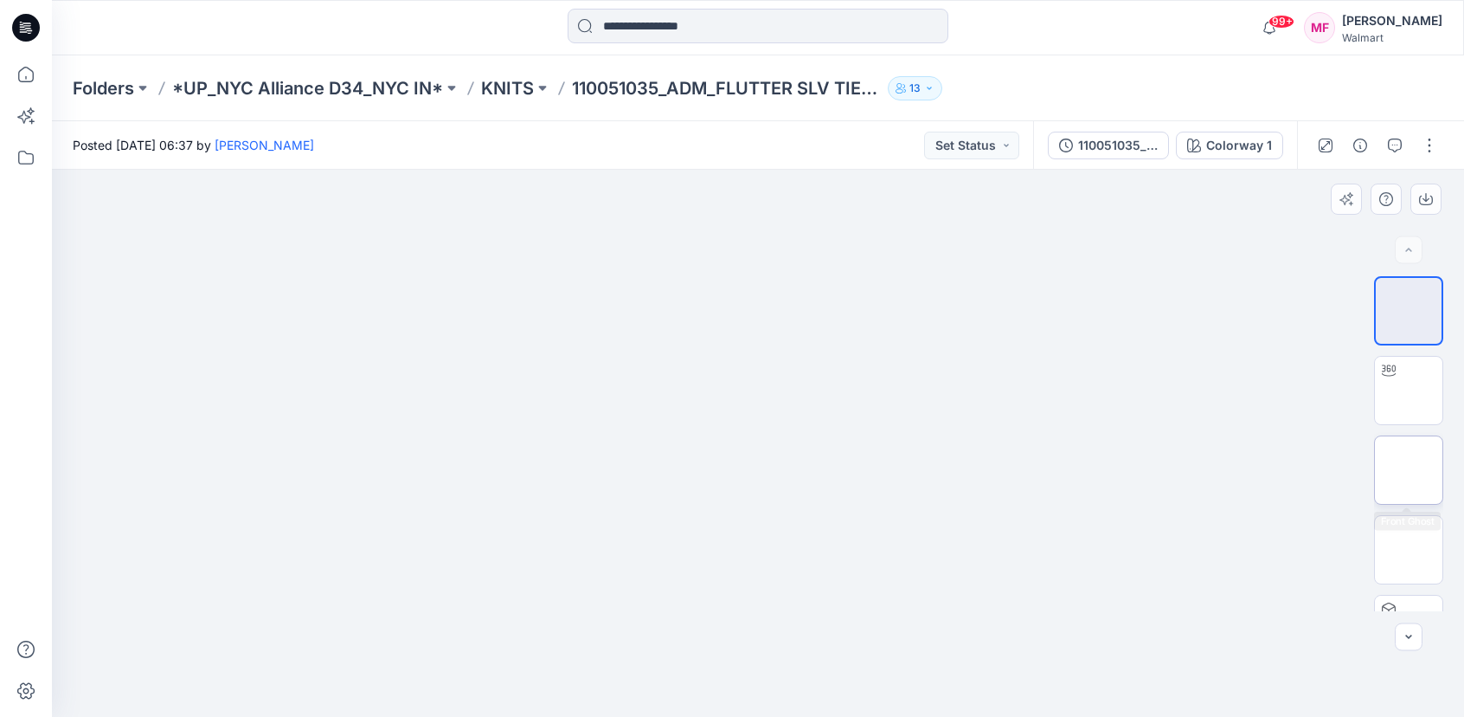
click at [1409, 470] on img at bounding box center [1409, 470] width 0 height 0
click at [1409, 390] on img at bounding box center [1409, 390] width 0 height 0
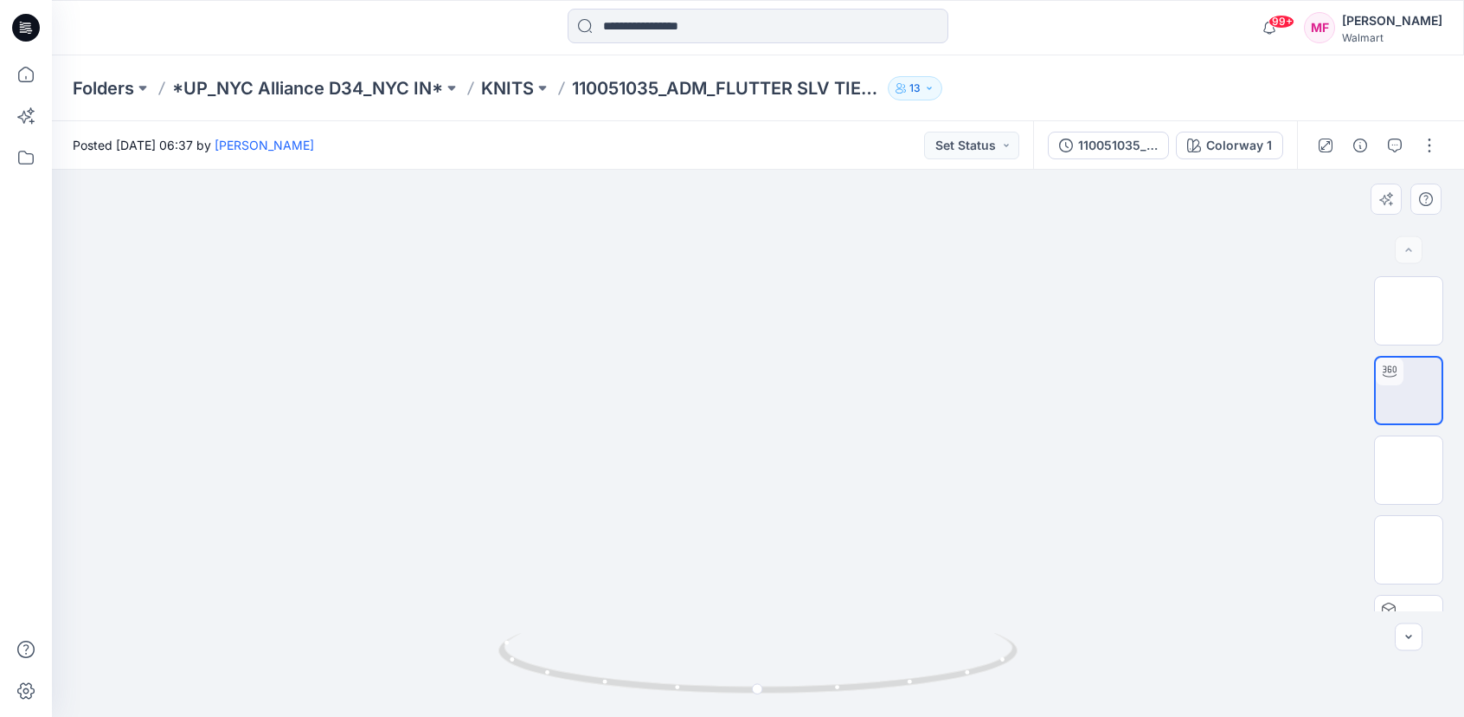
drag, startPoint x: 849, startPoint y: 544, endPoint x: 849, endPoint y: 522, distance: 21.6
drag, startPoint x: 846, startPoint y: 530, endPoint x: 846, endPoint y: 520, distance: 9.5
drag, startPoint x: 759, startPoint y: 691, endPoint x: 807, endPoint y: 660, distance: 56.9
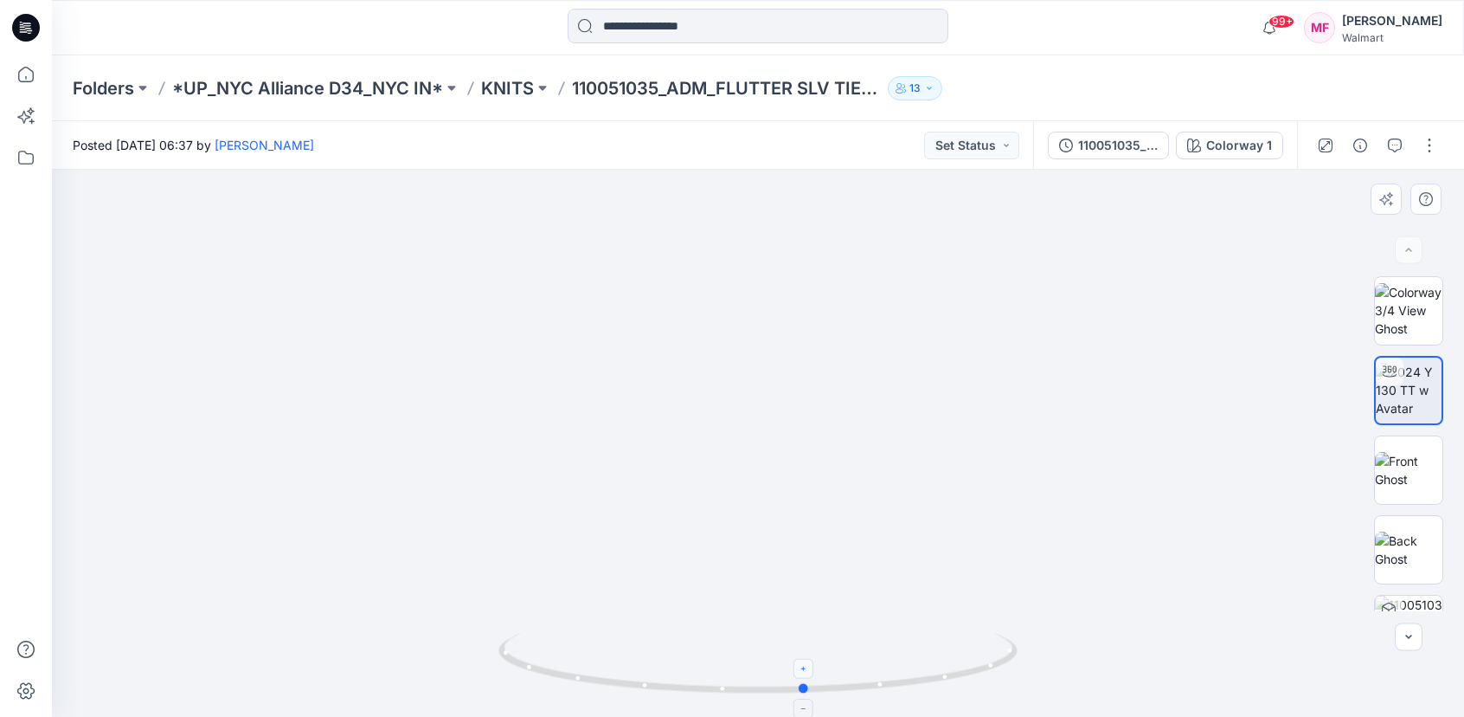
click at [807, 660] on icon at bounding box center [761, 665] width 524 height 65
drag, startPoint x: 806, startPoint y: 692, endPoint x: 1058, endPoint y: 649, distance: 255.4
click at [1058, 649] on div at bounding box center [758, 443] width 1412 height 547
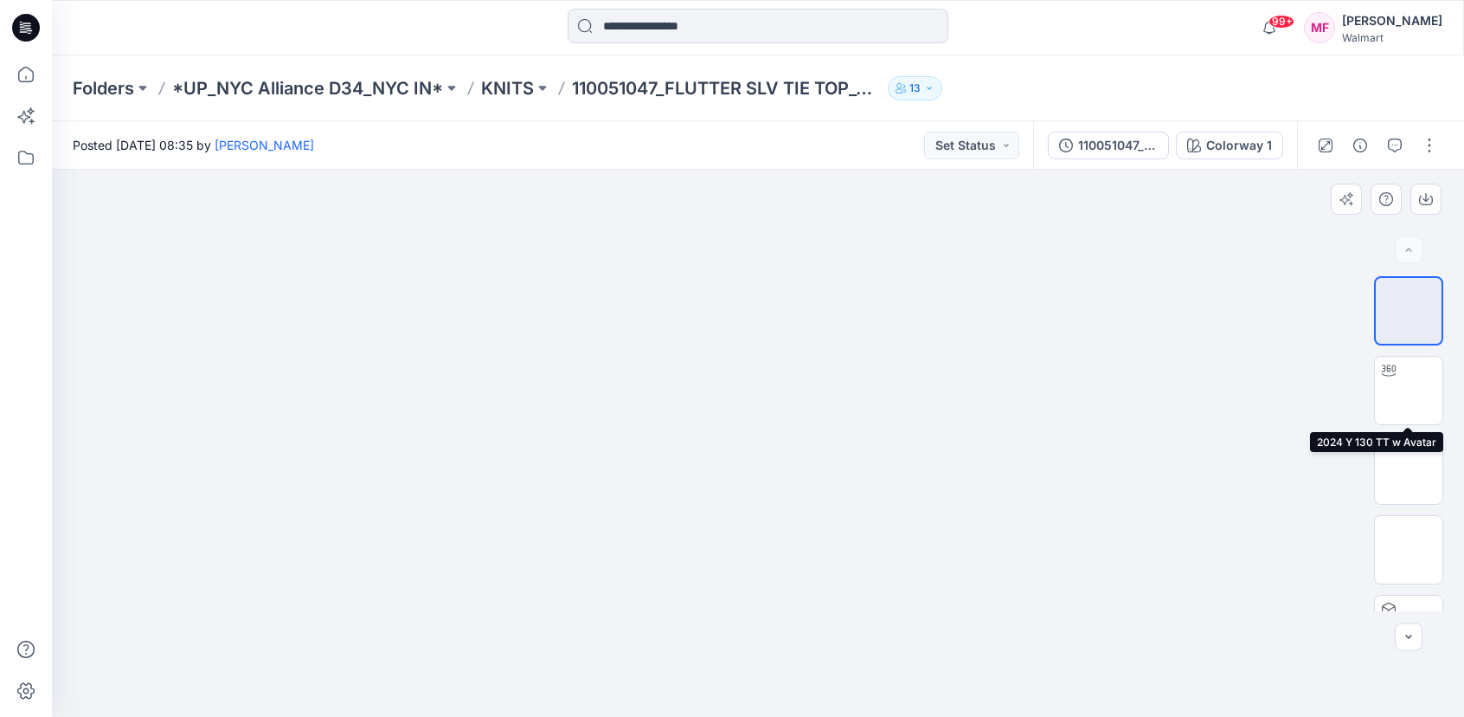
click at [1397, 426] on div at bounding box center [1408, 443] width 69 height 335
click at [1409, 470] on img at bounding box center [1409, 470] width 0 height 0
click at [1409, 390] on img at bounding box center [1409, 390] width 0 height 0
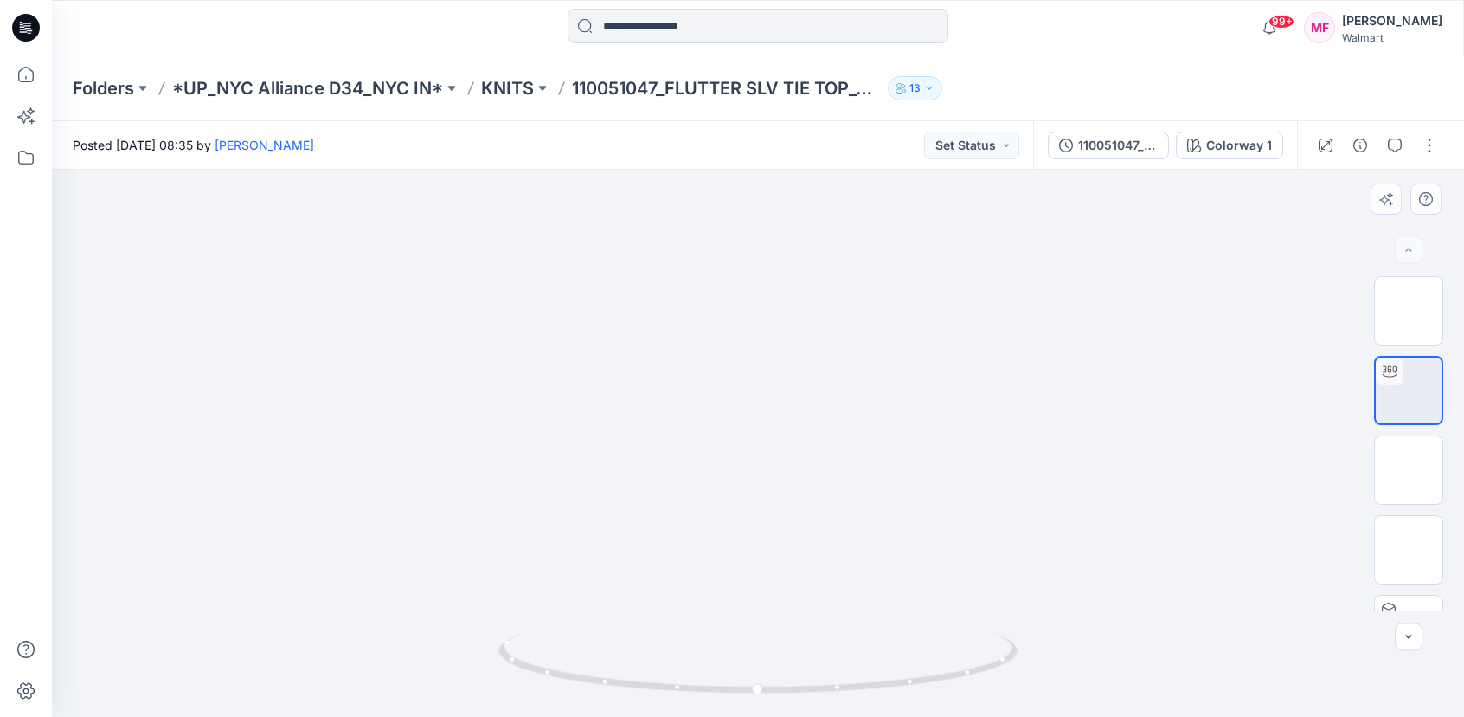
drag, startPoint x: 788, startPoint y: 447, endPoint x: 788, endPoint y: 427, distance: 19.9
drag, startPoint x: 760, startPoint y: 692, endPoint x: 779, endPoint y: 659, distance: 38.0
click at [779, 659] on icon at bounding box center [761, 665] width 524 height 65
drag, startPoint x: 780, startPoint y: 692, endPoint x: 1055, endPoint y: 633, distance: 281.5
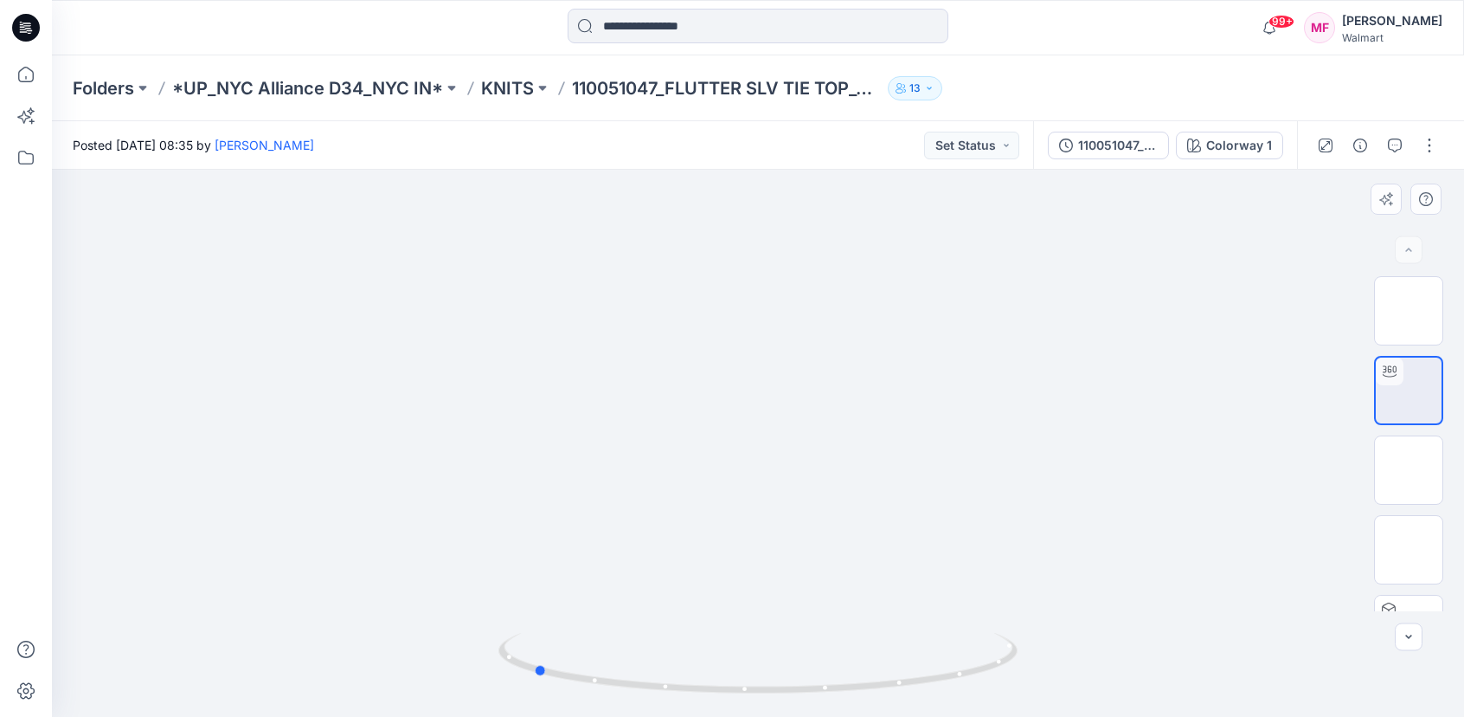
click at [1055, 633] on div at bounding box center [758, 443] width 1412 height 547
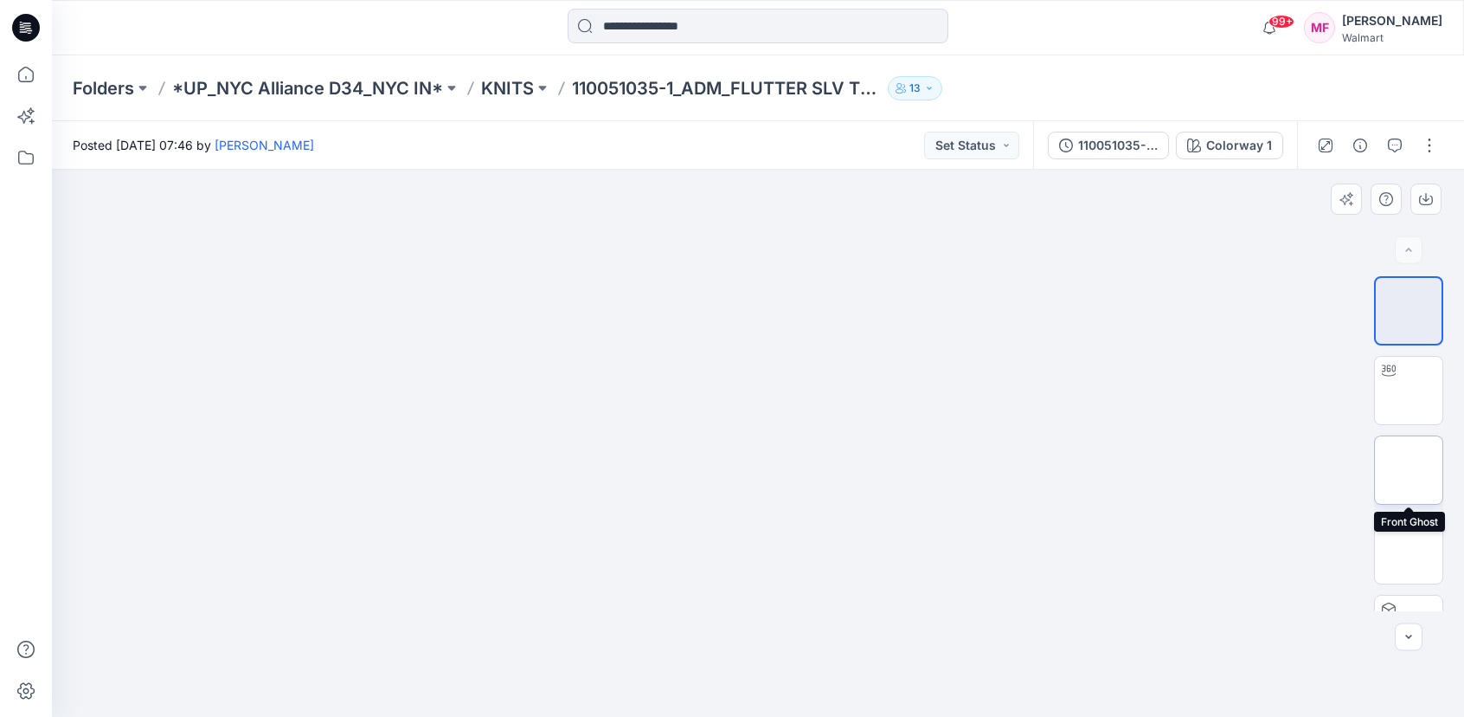
click at [1409, 470] on img at bounding box center [1409, 470] width 0 height 0
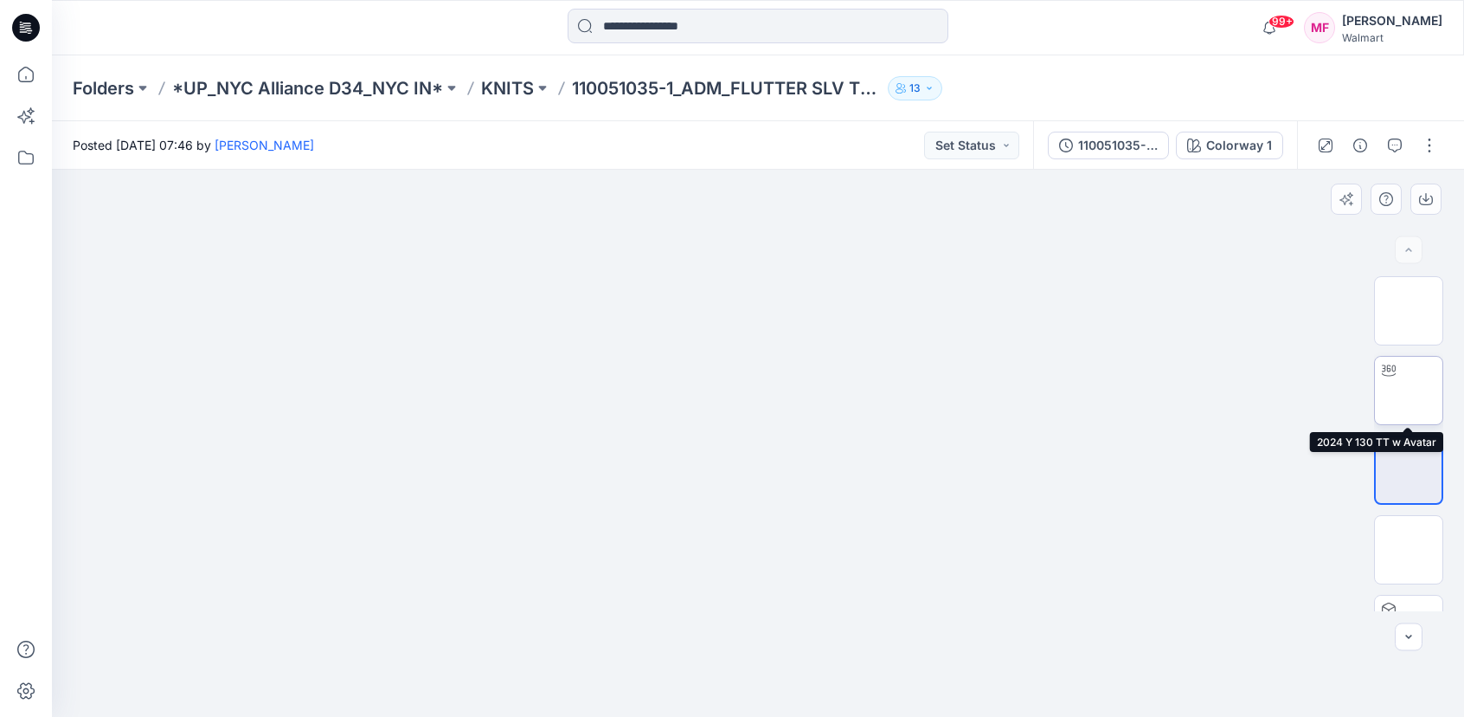
click at [1409, 390] on img at bounding box center [1409, 390] width 0 height 0
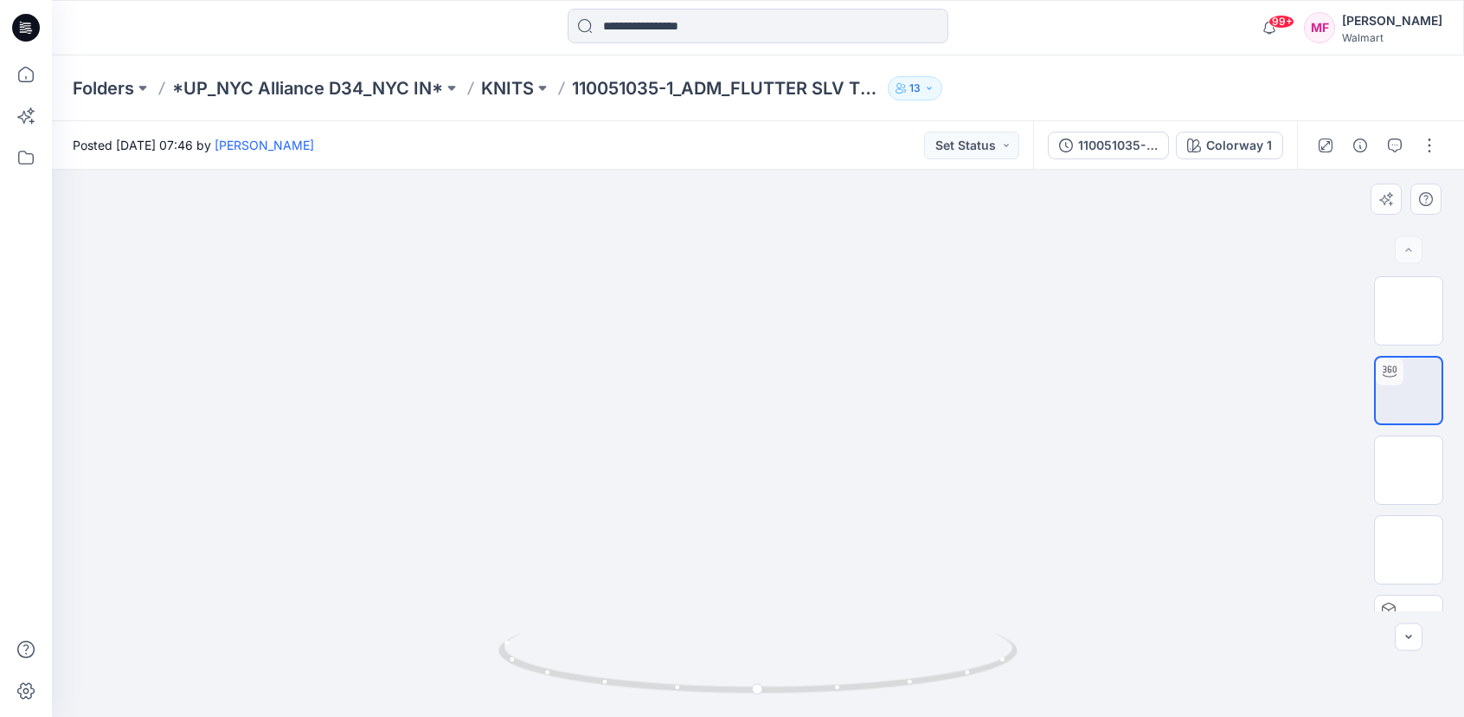
drag, startPoint x: 958, startPoint y: 455, endPoint x: 958, endPoint y: 422, distance: 32.9
drag, startPoint x: 760, startPoint y: 688, endPoint x: 803, endPoint y: 679, distance: 44.1
click at [803, 679] on icon at bounding box center [761, 665] width 524 height 65
click at [1409, 311] on img at bounding box center [1409, 311] width 0 height 0
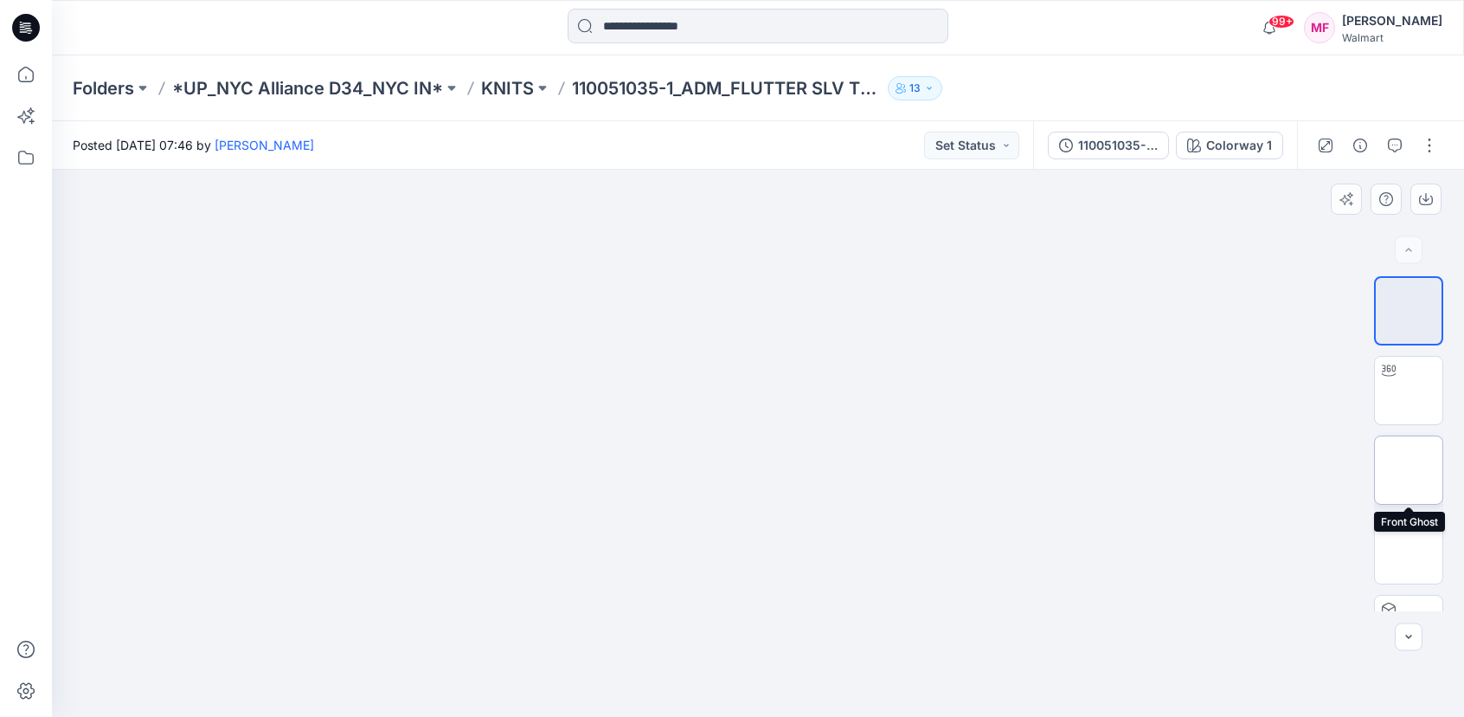
click at [1432, 504] on div at bounding box center [1408, 469] width 69 height 69
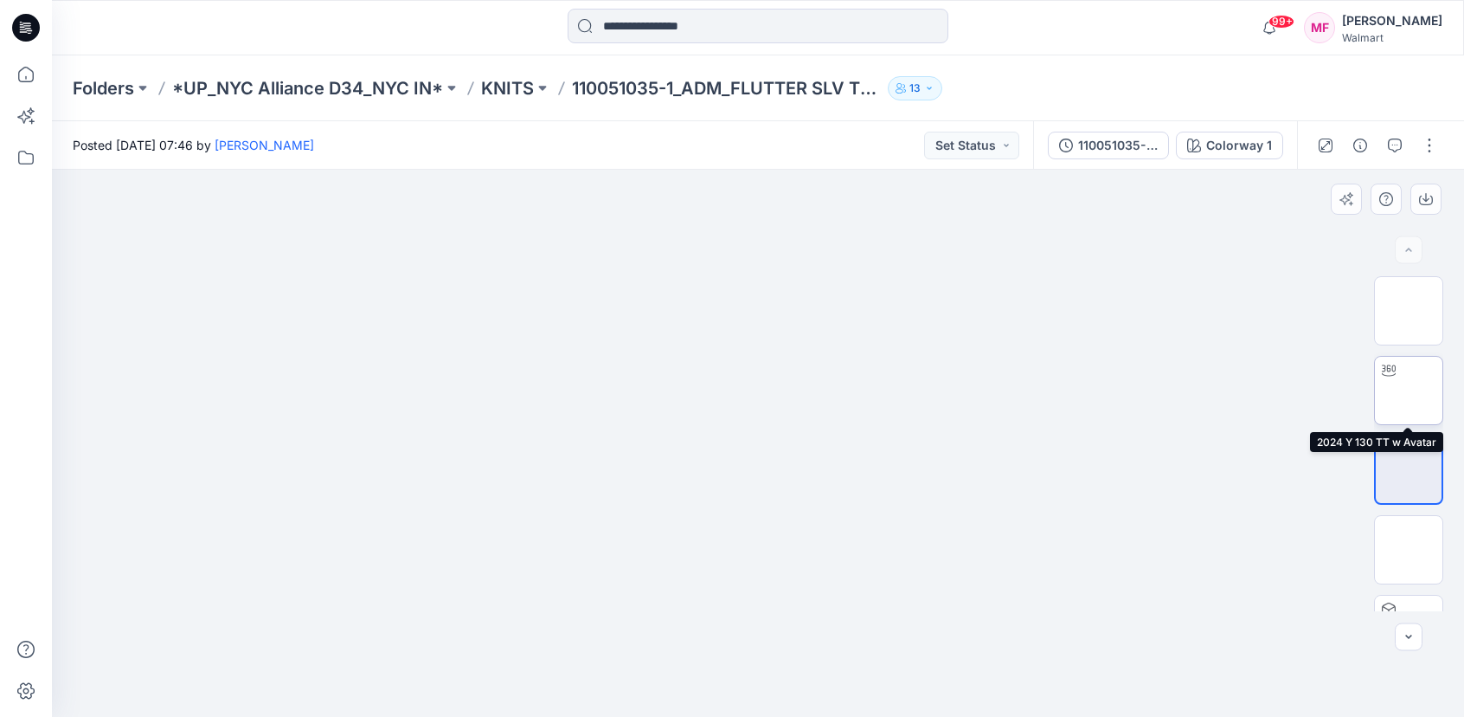
click at [1409, 390] on img at bounding box center [1409, 390] width 0 height 0
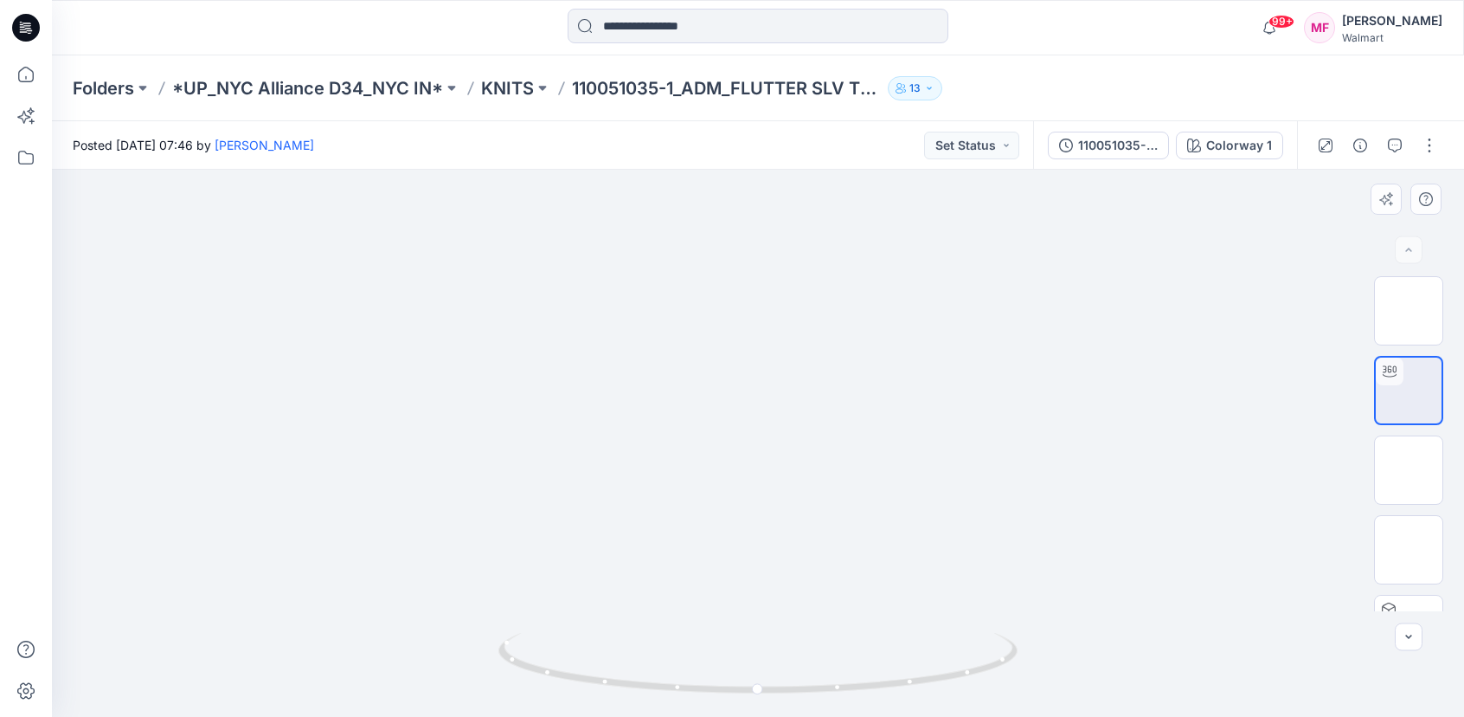
drag, startPoint x: 1103, startPoint y: 452, endPoint x: 1104, endPoint y: 422, distance: 29.5
drag, startPoint x: 756, startPoint y: 691, endPoint x: 1089, endPoint y: 641, distance: 336.0
click at [1089, 641] on div at bounding box center [758, 443] width 1412 height 547
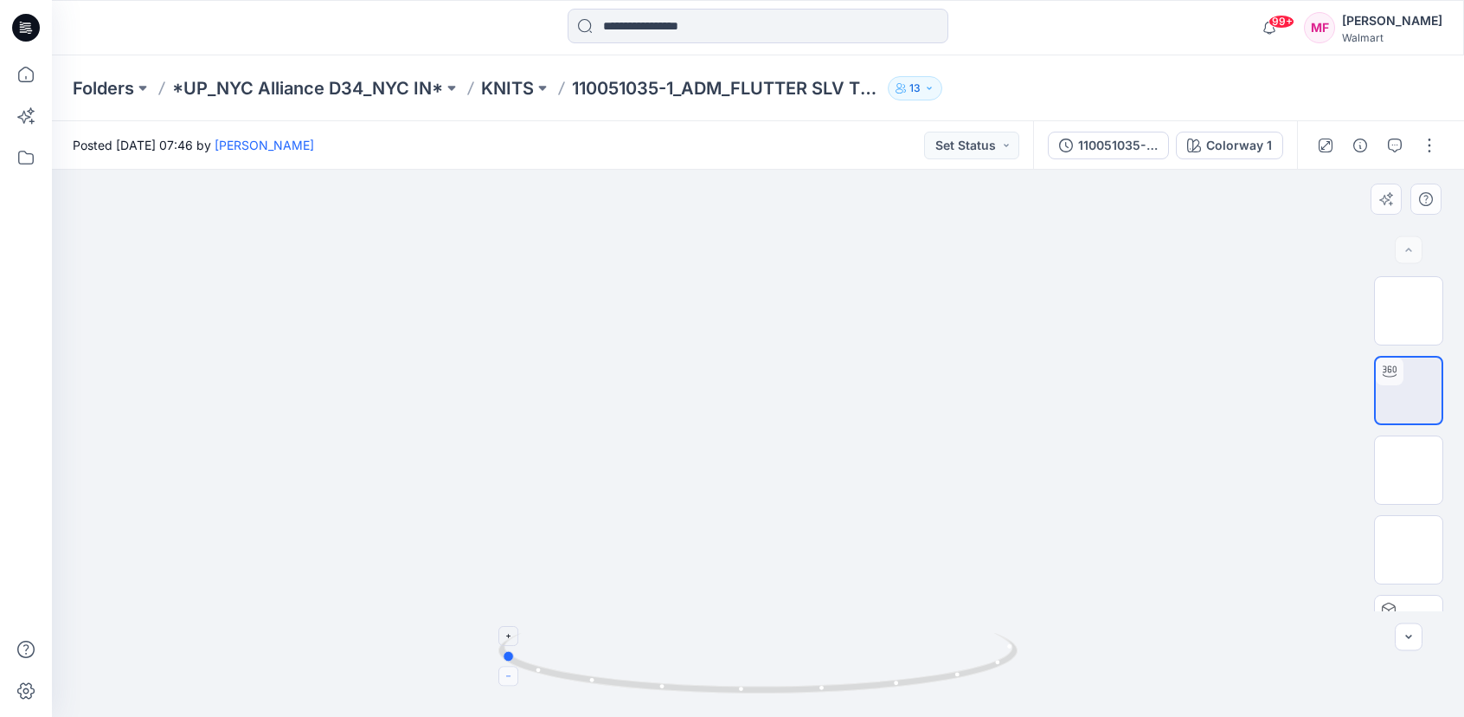
drag, startPoint x: 576, startPoint y: 683, endPoint x: 505, endPoint y: 668, distance: 72.5
click at [505, 668] on icon at bounding box center [761, 665] width 524 height 65
